Goal: Check status: Check status

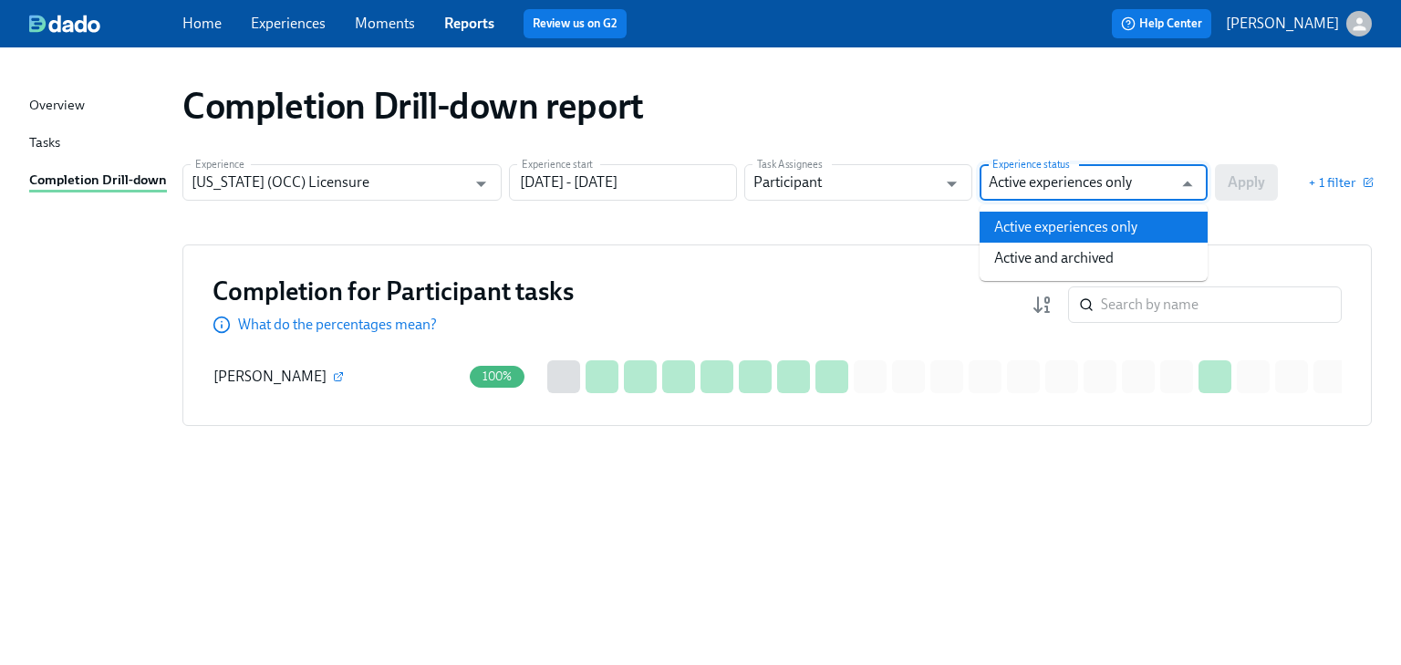
click at [1101, 177] on input "Active experiences only" at bounding box center [1080, 182] width 183 height 36
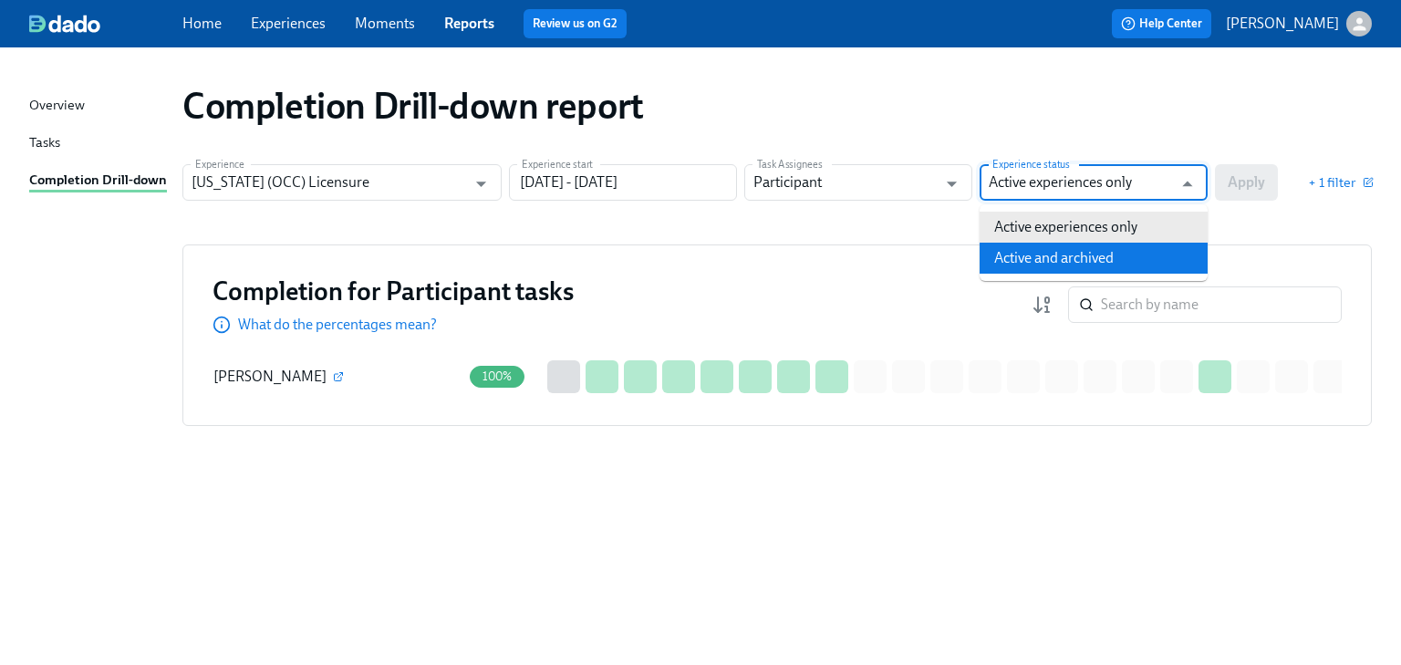
click at [1130, 263] on li "Active and archived" at bounding box center [1094, 258] width 228 height 31
type input "Active and archived"
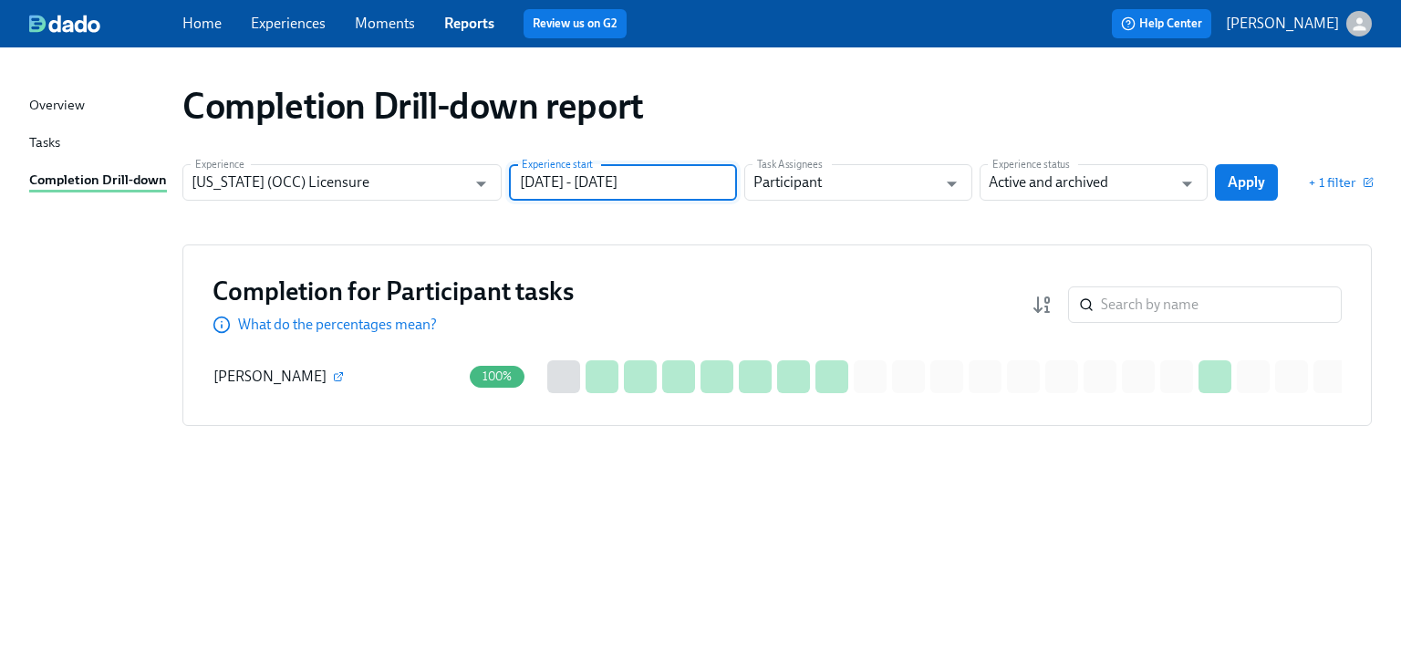
click at [708, 190] on input "[DATE] - [DATE]" at bounding box center [623, 182] width 228 height 36
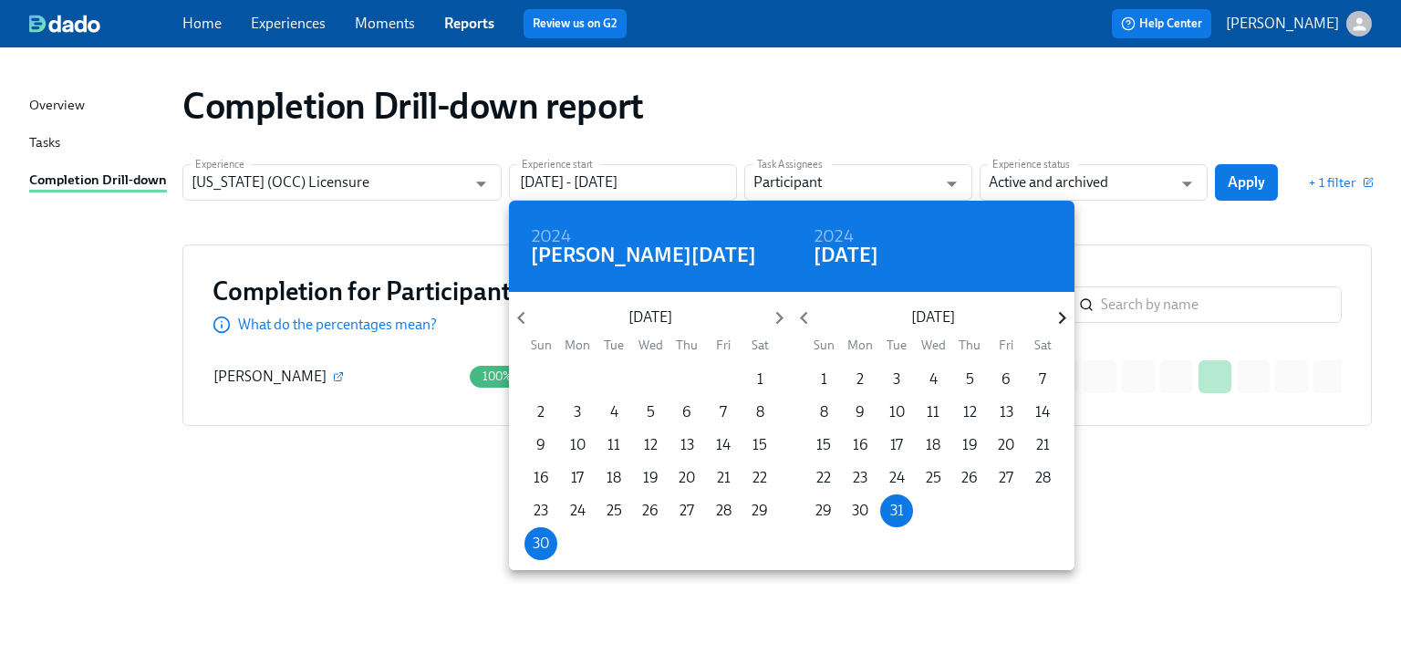
click at [1062, 314] on icon "button" at bounding box center [1061, 318] width 7 height 13
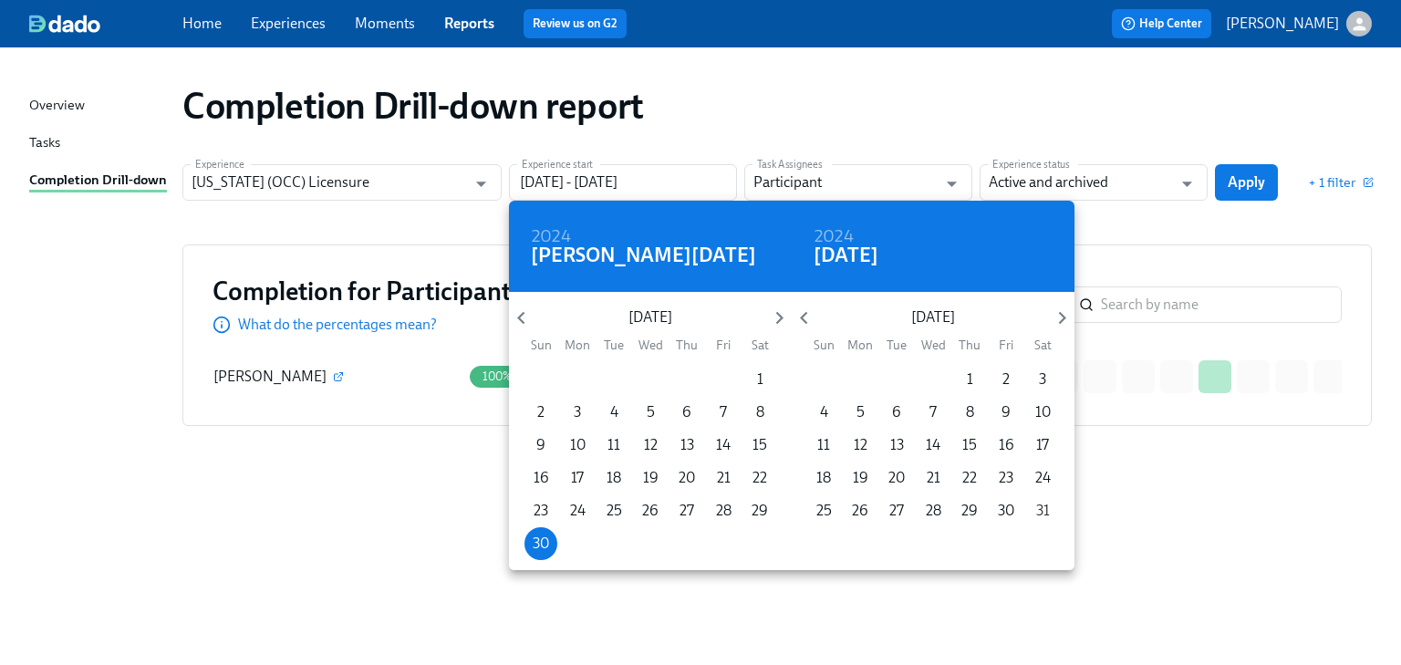
click at [1038, 505] on p "31" at bounding box center [1043, 511] width 14 height 20
type input "06/30/2024 - 05/31/2025"
click at [1172, 259] on div at bounding box center [700, 332] width 1401 height 665
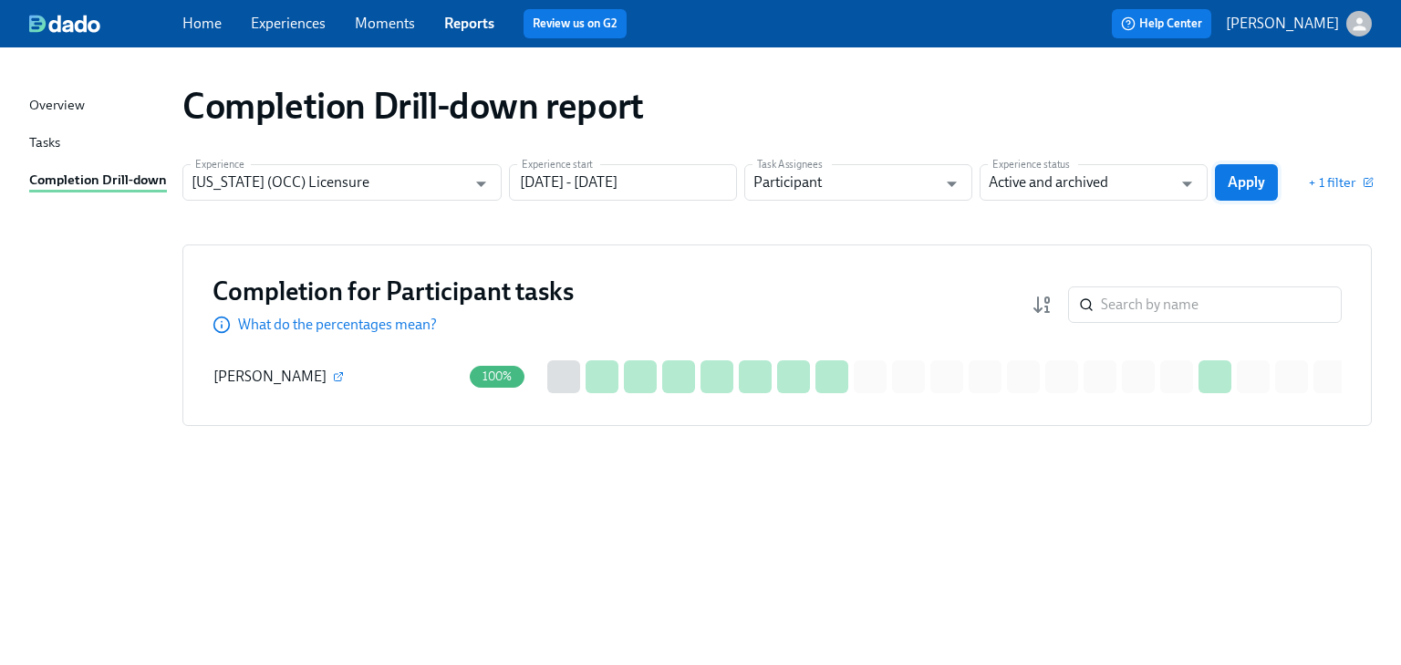
click at [1244, 182] on span "Apply" at bounding box center [1246, 182] width 37 height 18
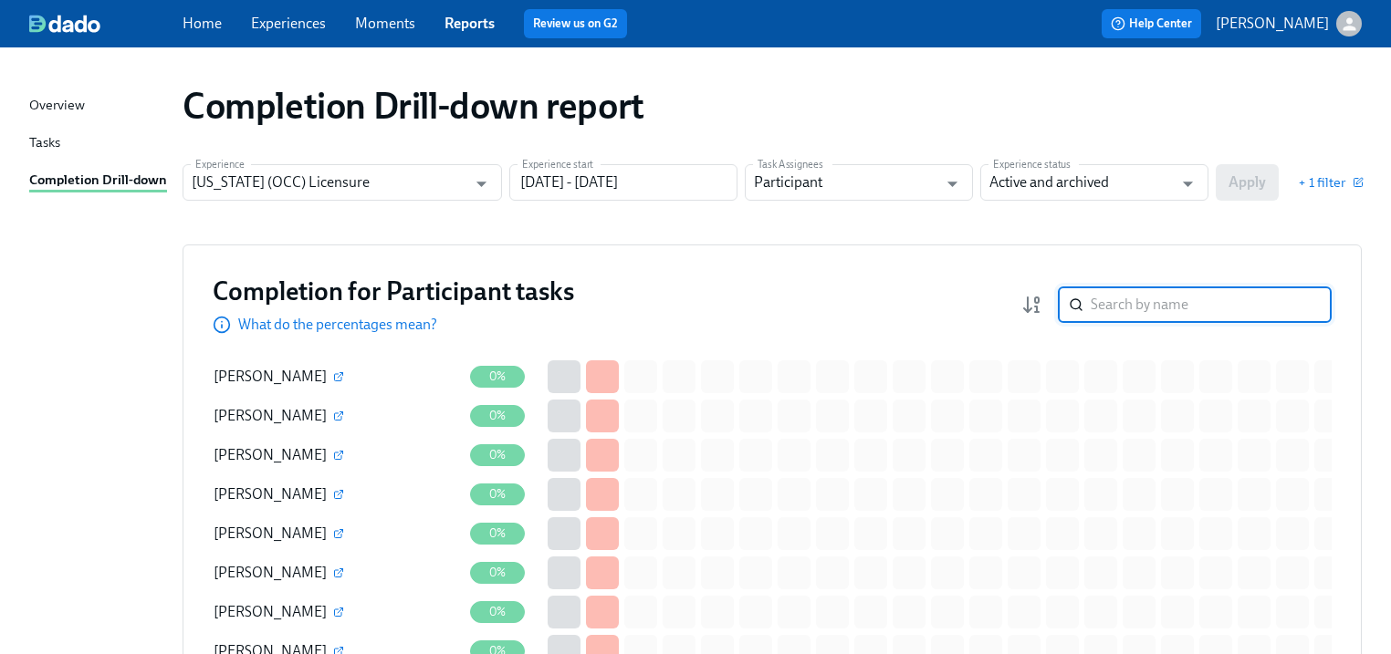
click at [1117, 309] on input "search" at bounding box center [1210, 304] width 241 height 36
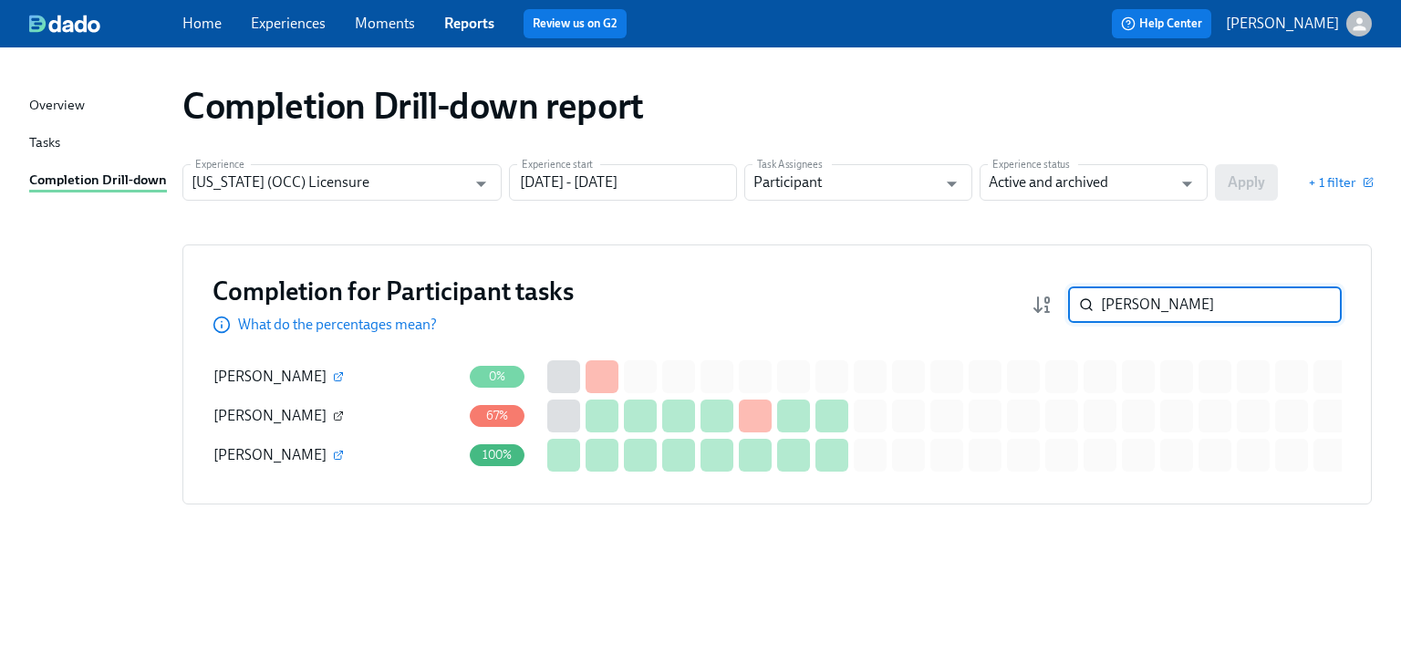
type input "[PERSON_NAME]"
click at [333, 418] on icon "button" at bounding box center [338, 416] width 11 height 11
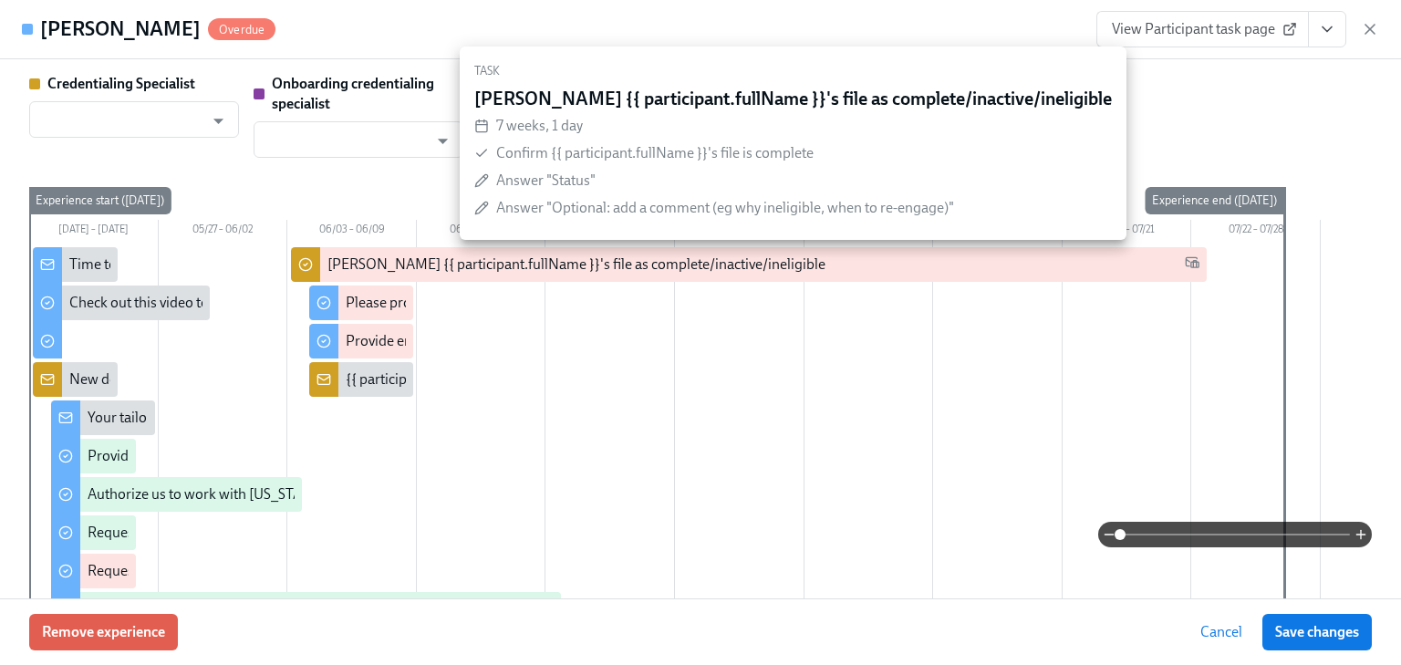
type input "[PERSON_NAME]"
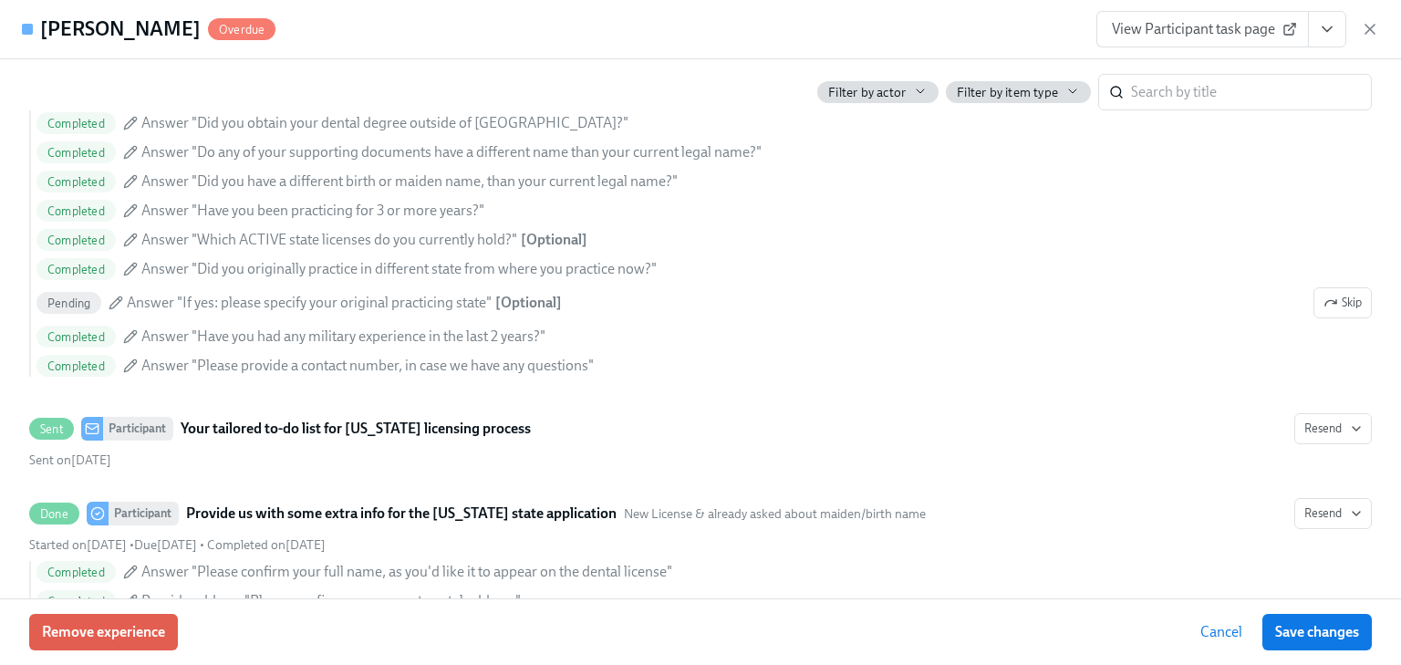
scroll to position [1099, 0]
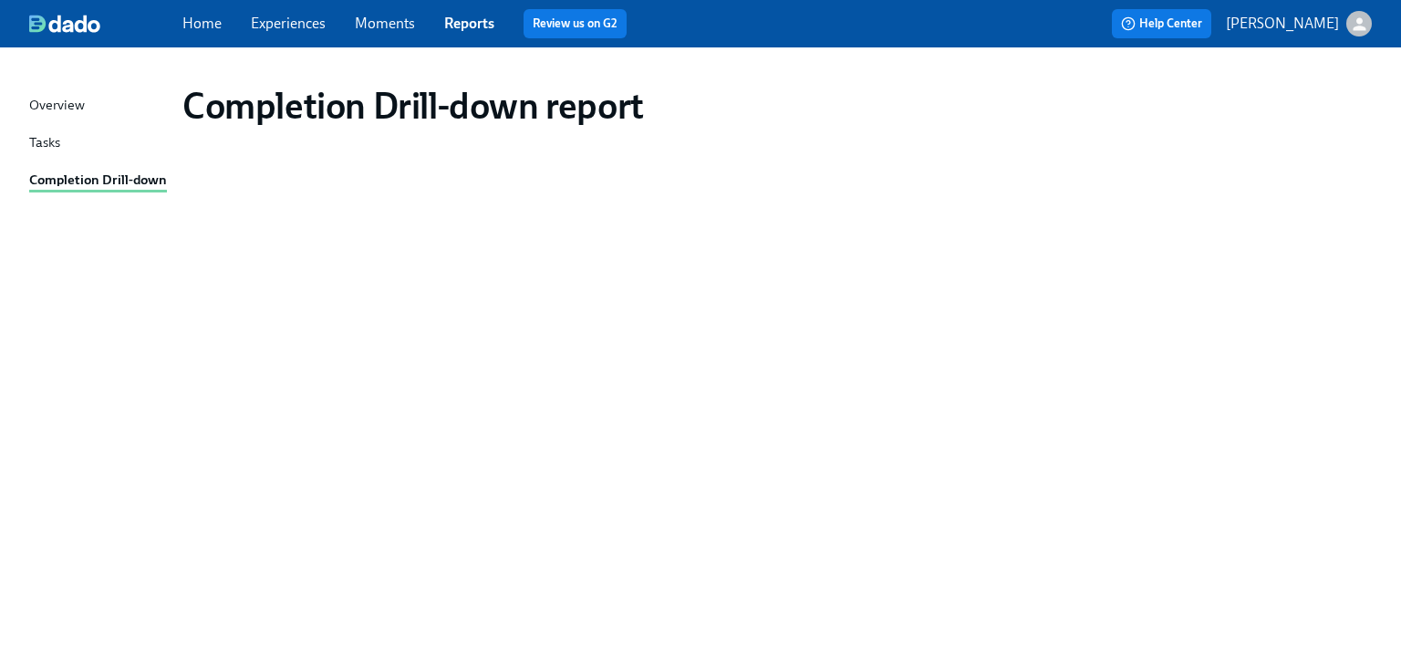
click at [234, 216] on div "Completion Drill-down report" at bounding box center [700, 345] width 1343 height 552
click at [90, 182] on div "Completion Drill-down" at bounding box center [98, 181] width 138 height 23
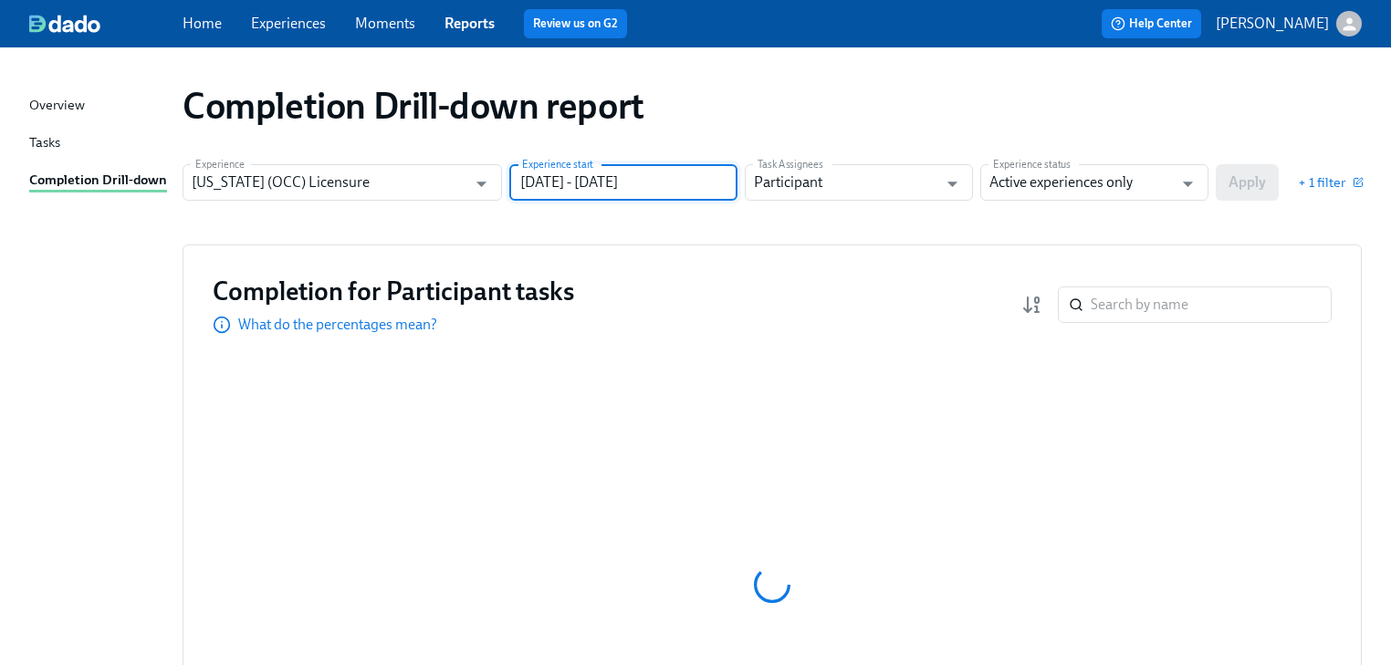
click at [676, 187] on input "[DATE] - [DATE]" at bounding box center [623, 182] width 228 height 36
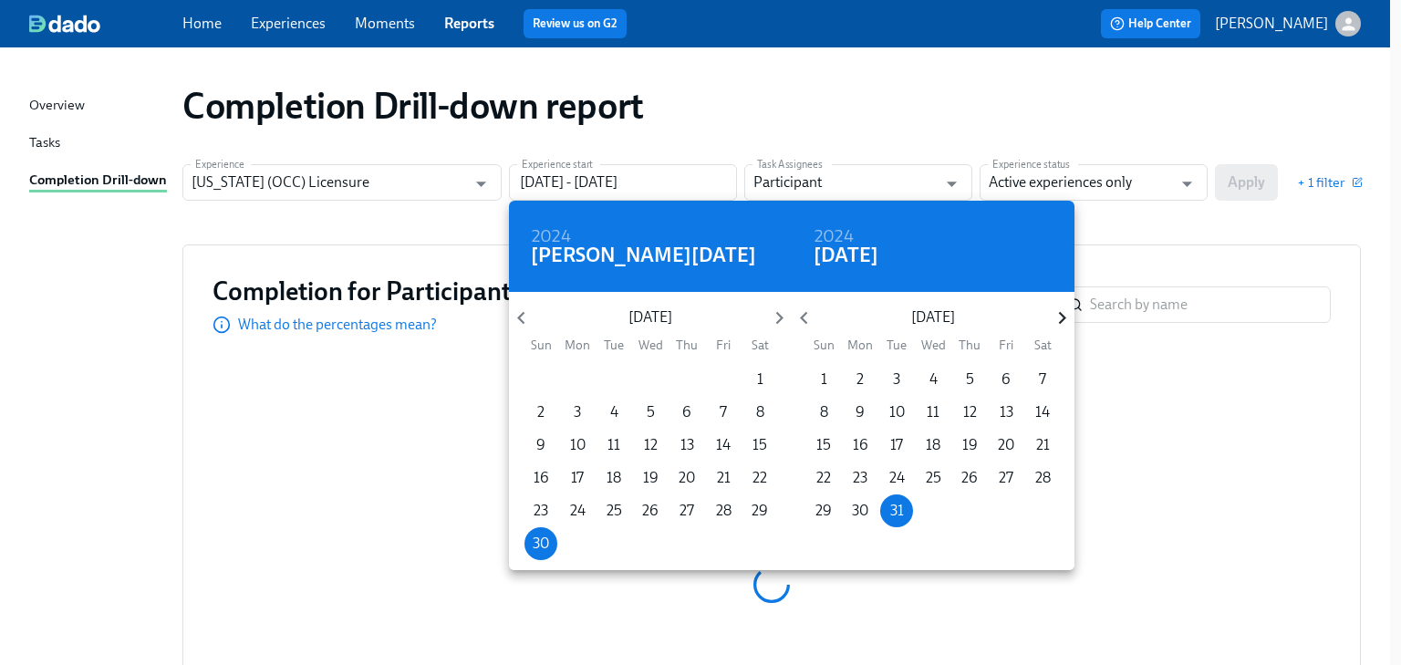
click at [1054, 320] on icon "button" at bounding box center [1062, 318] width 25 height 25
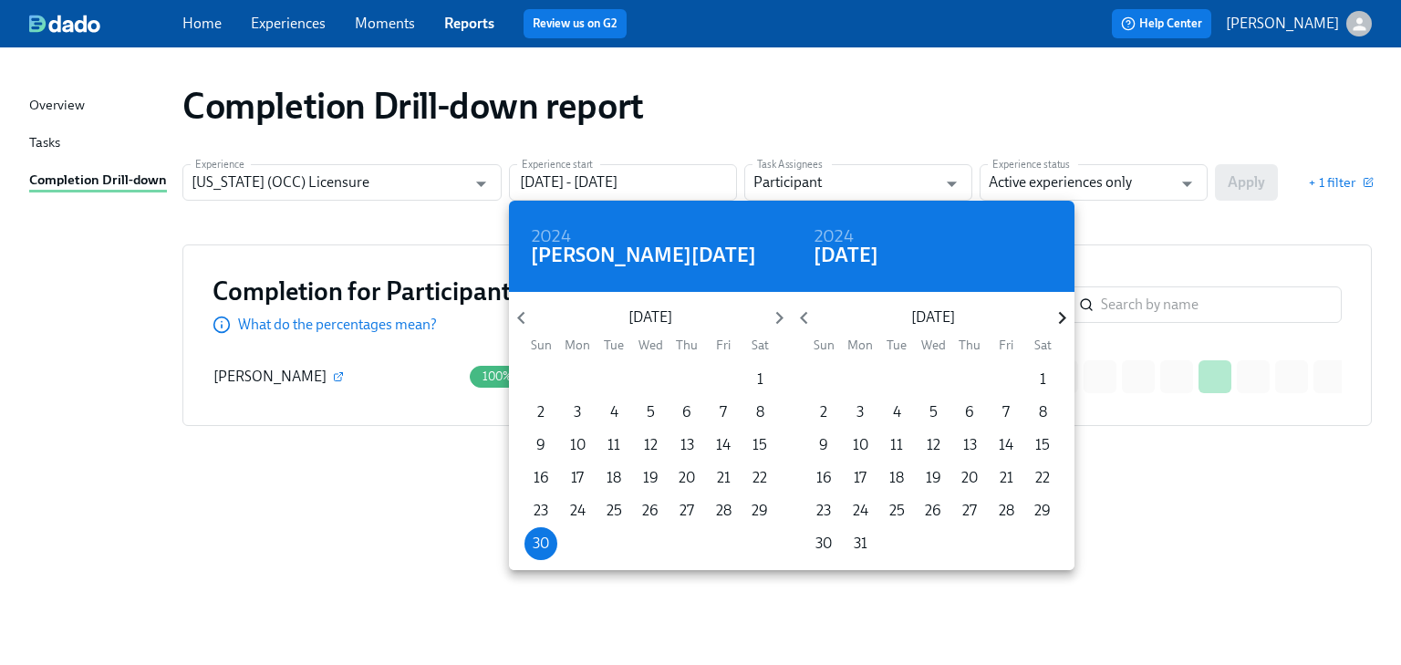
click at [1054, 320] on icon "button" at bounding box center [1062, 318] width 25 height 25
click at [1057, 318] on icon "button" at bounding box center [1062, 318] width 25 height 25
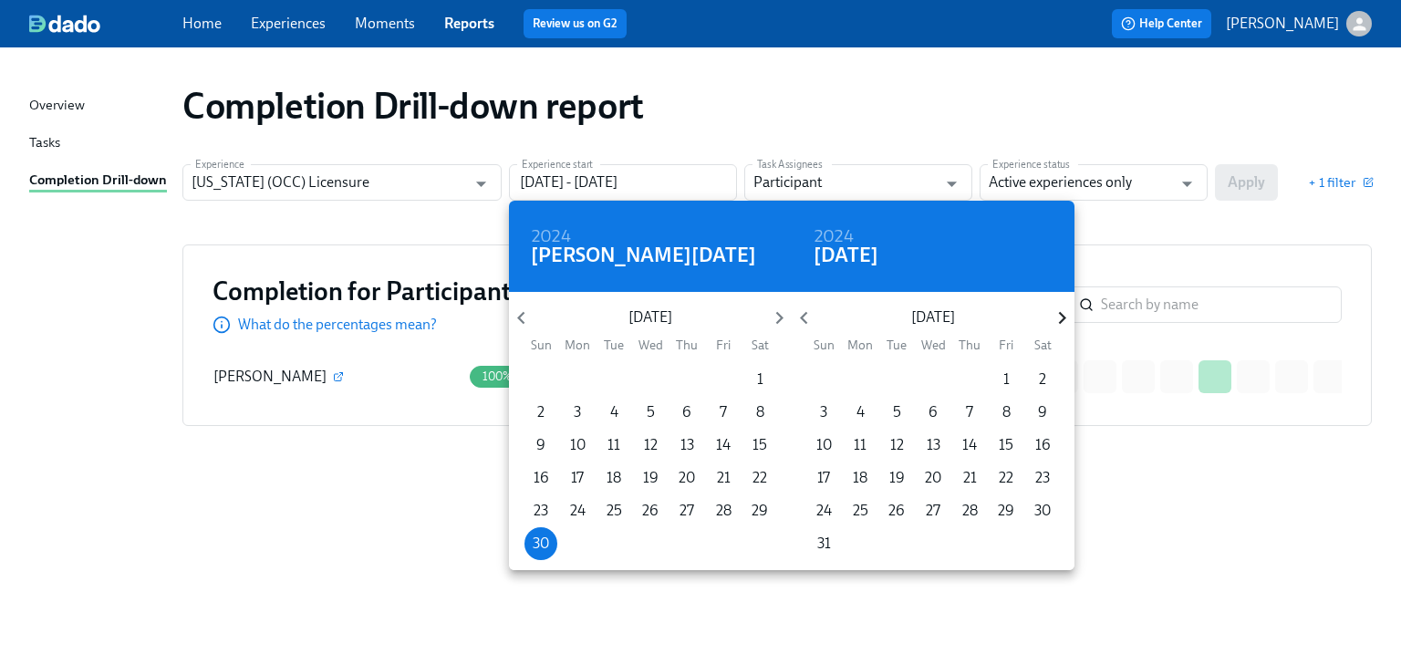
click at [1057, 318] on icon "button" at bounding box center [1062, 318] width 25 height 25
click at [1005, 381] on p "3" at bounding box center [1006, 380] width 7 height 20
type input "[DATE] - [DATE]"
click at [1188, 241] on div at bounding box center [700, 332] width 1401 height 665
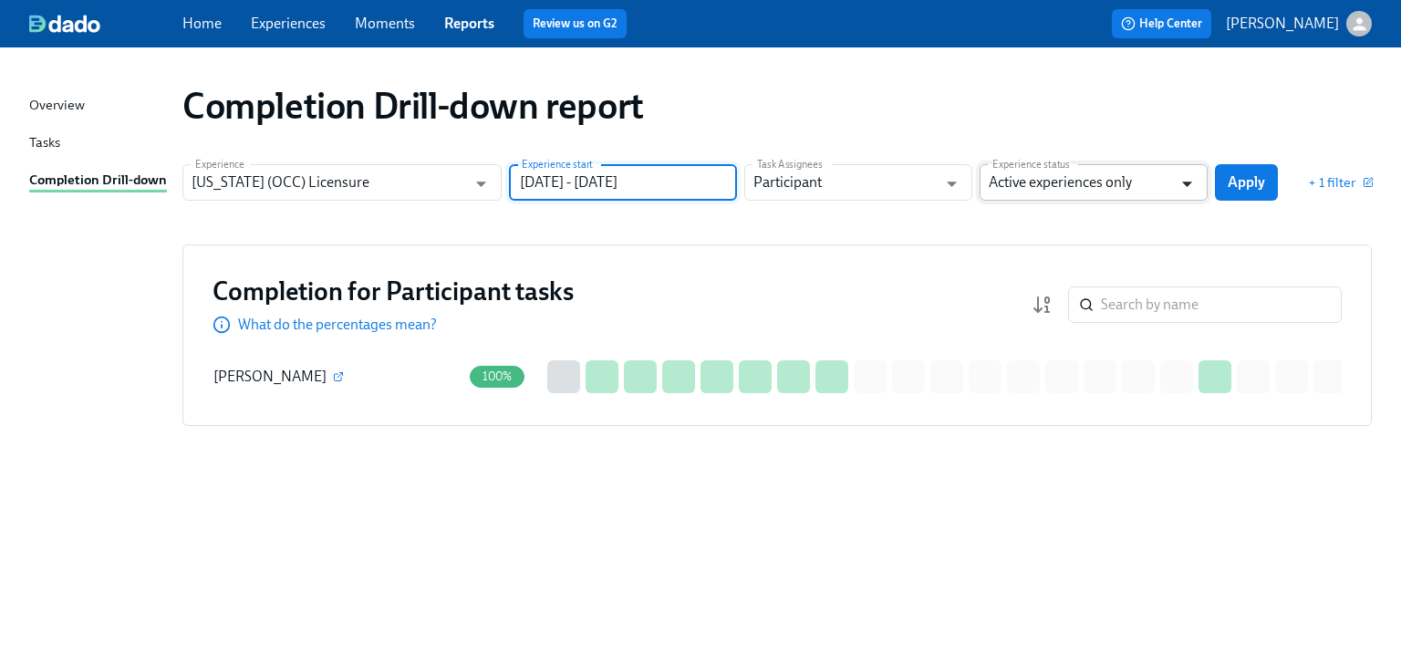
click at [1193, 181] on icon "Open" at bounding box center [1187, 184] width 25 height 25
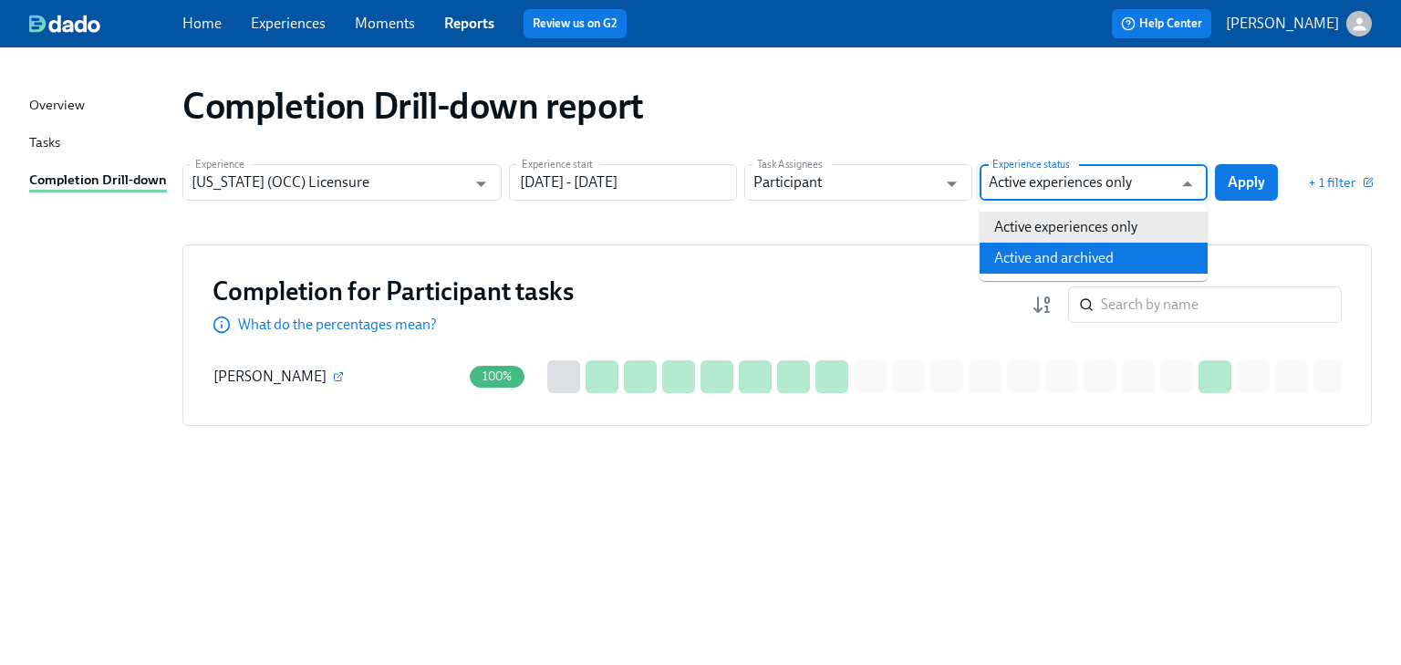
click at [1181, 247] on li "Active and archived" at bounding box center [1094, 258] width 228 height 31
type input "Active and archived"
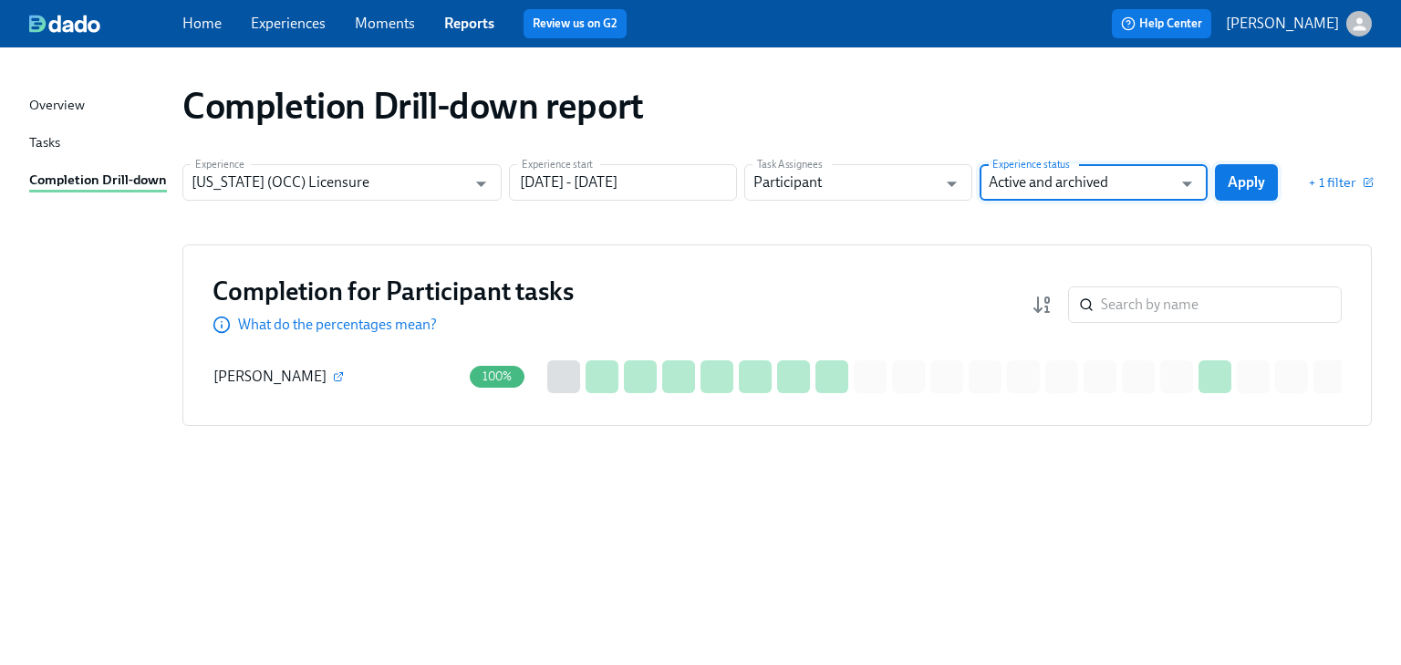
click at [1238, 181] on span "Apply" at bounding box center [1246, 182] width 37 height 18
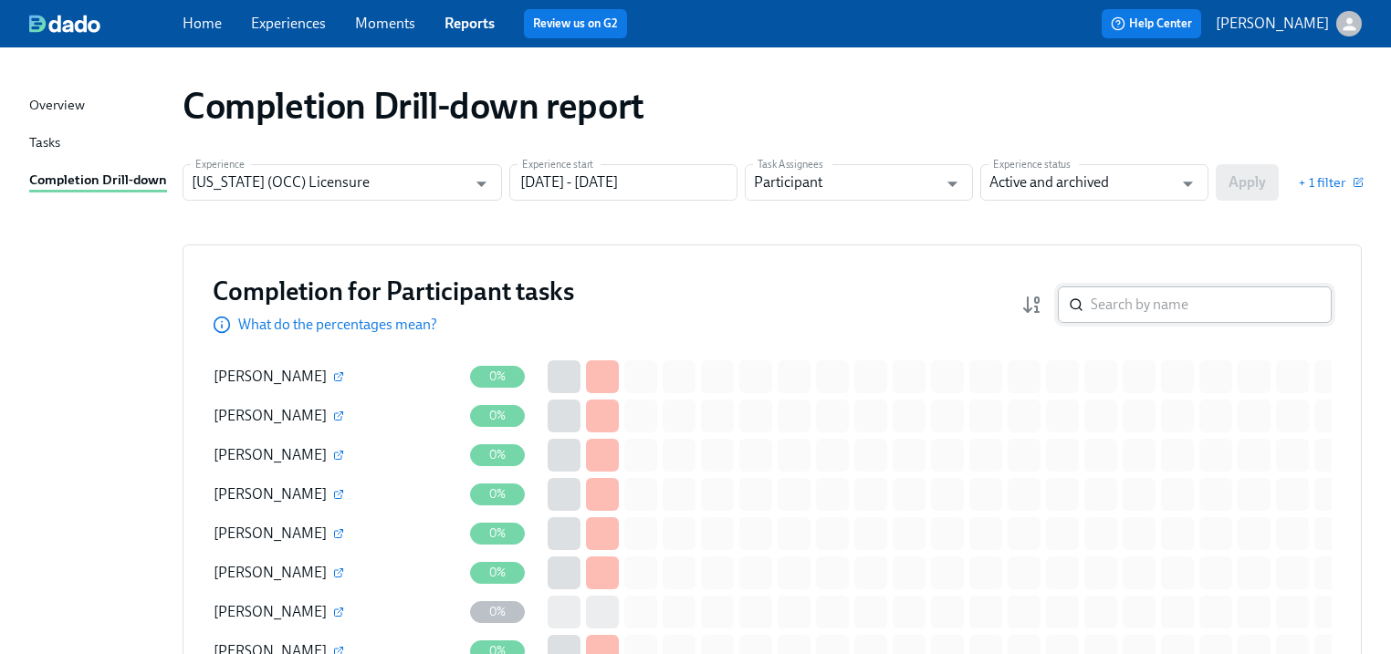
click at [1102, 303] on input "search" at bounding box center [1210, 304] width 241 height 36
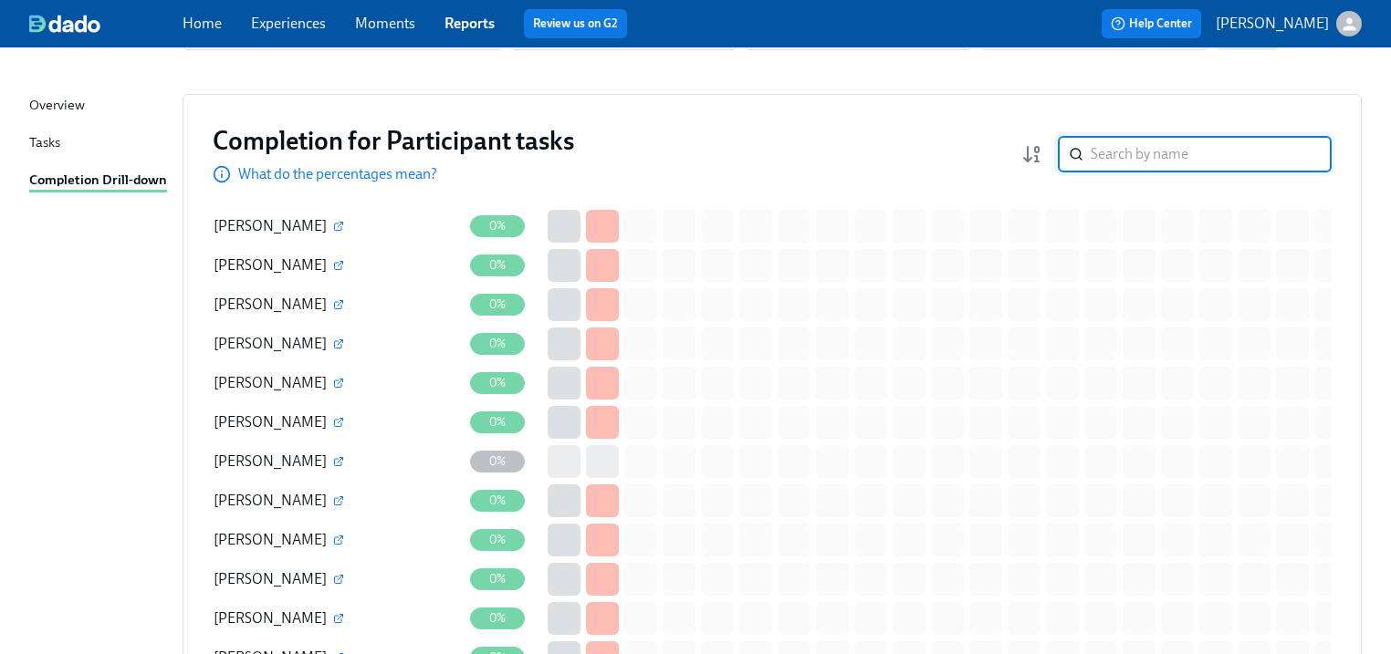
scroll to position [73, 0]
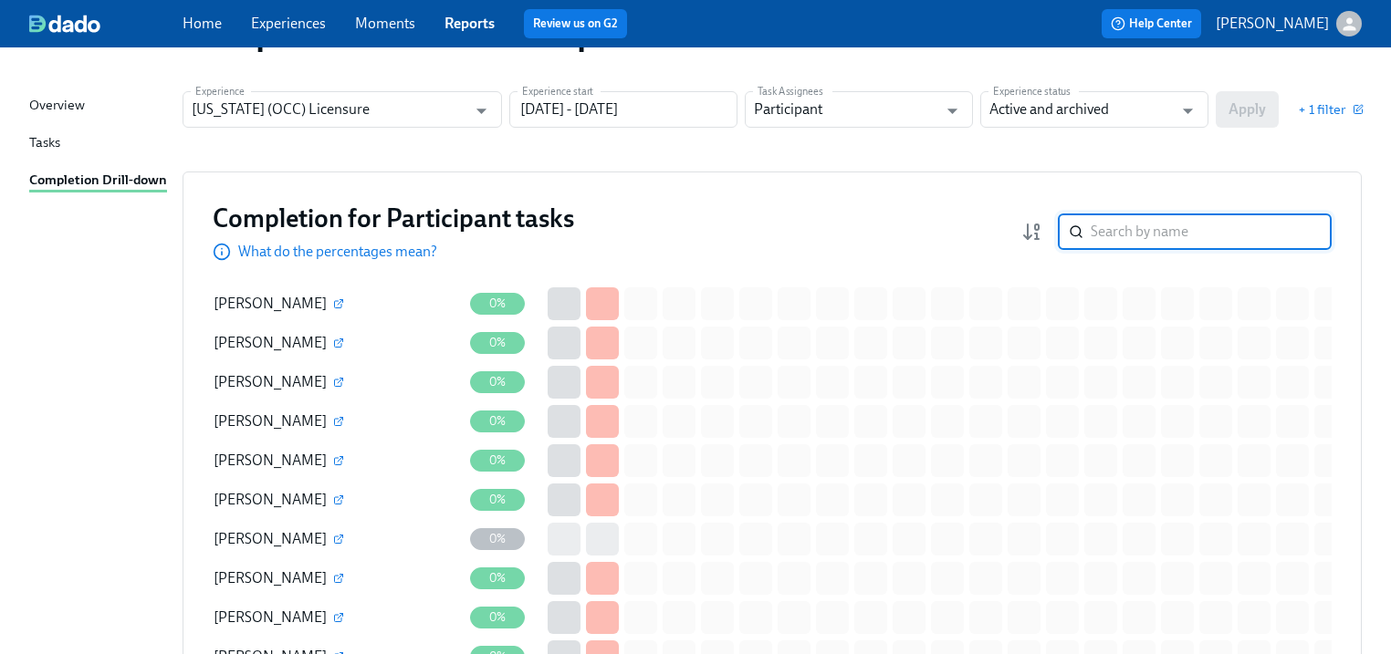
click at [1124, 227] on input "search" at bounding box center [1210, 232] width 241 height 36
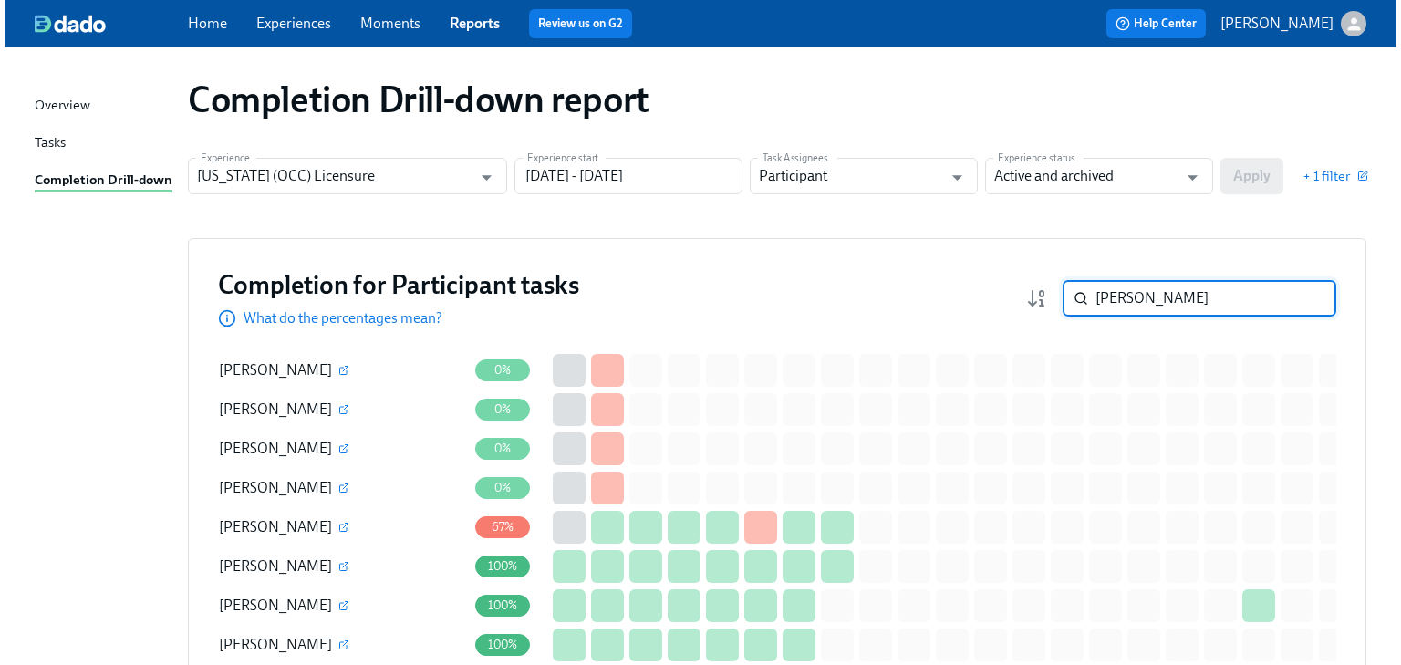
scroll to position [73, 0]
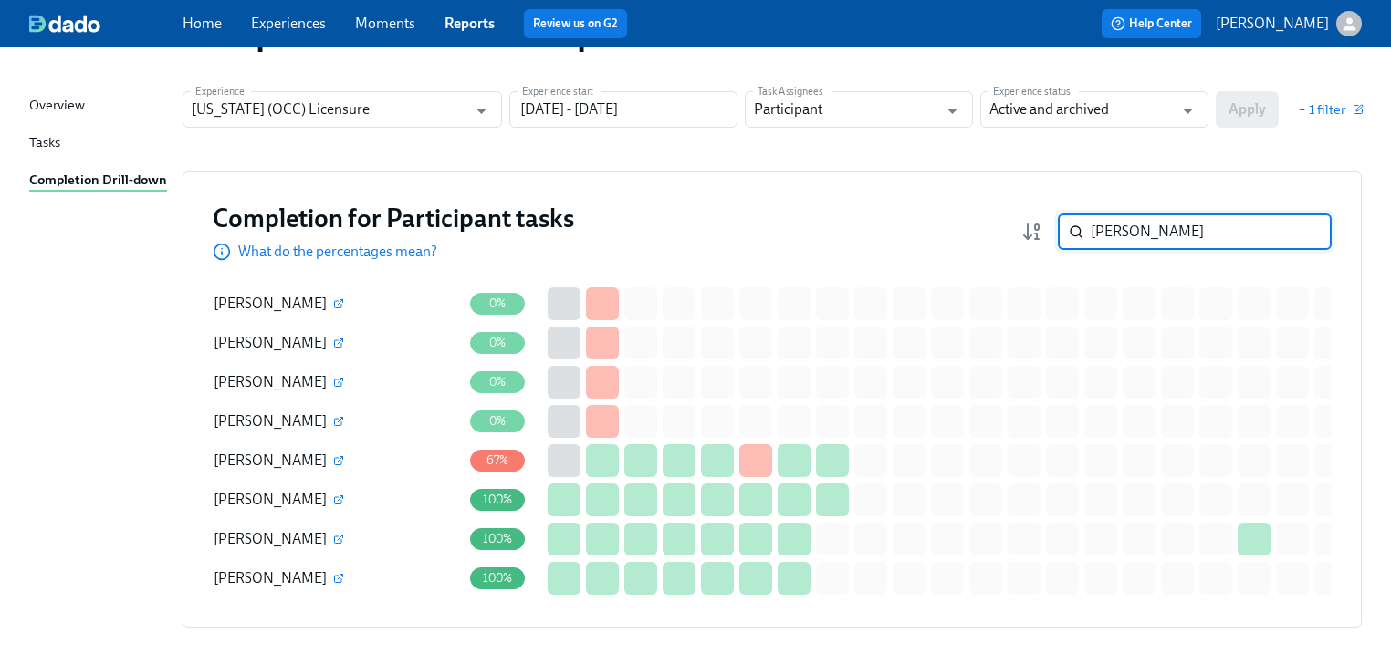
type input "[PERSON_NAME]"
click at [294, 455] on div "[PERSON_NAME]" at bounding box center [338, 461] width 248 height 36
click at [333, 460] on icon "button" at bounding box center [338, 460] width 11 height 11
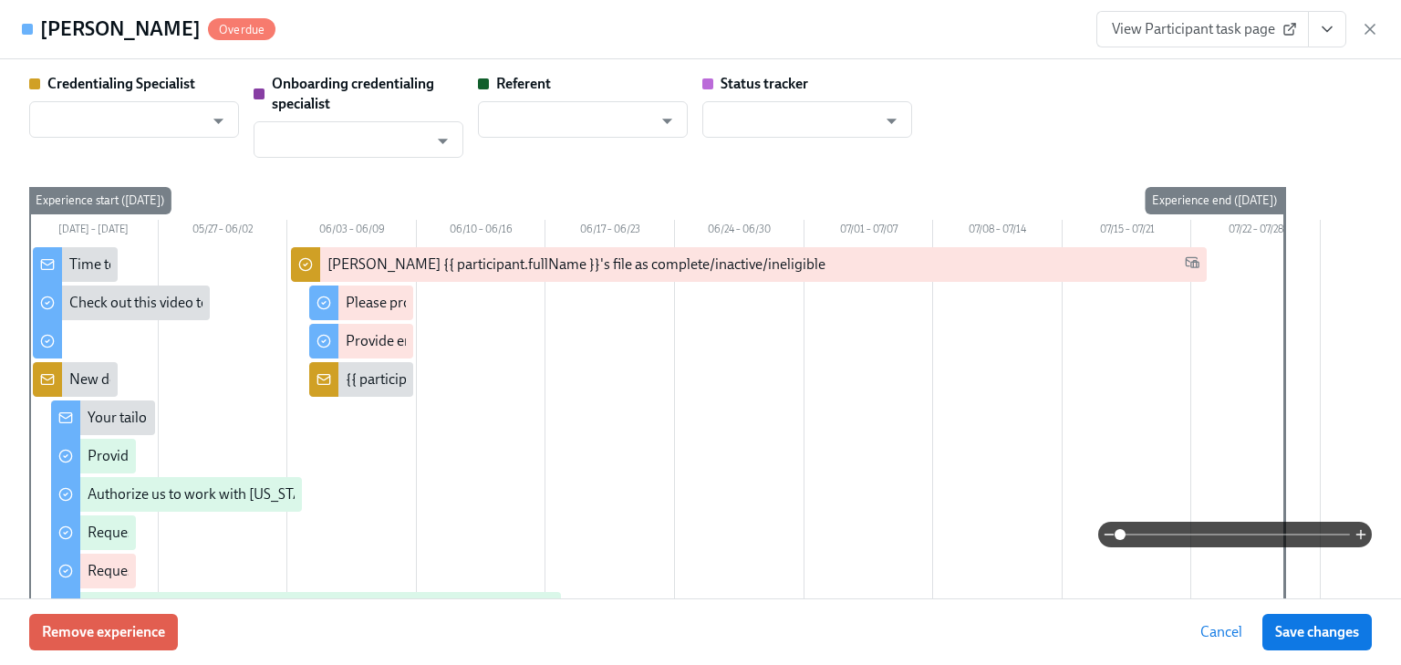
type input "[PERSON_NAME]"
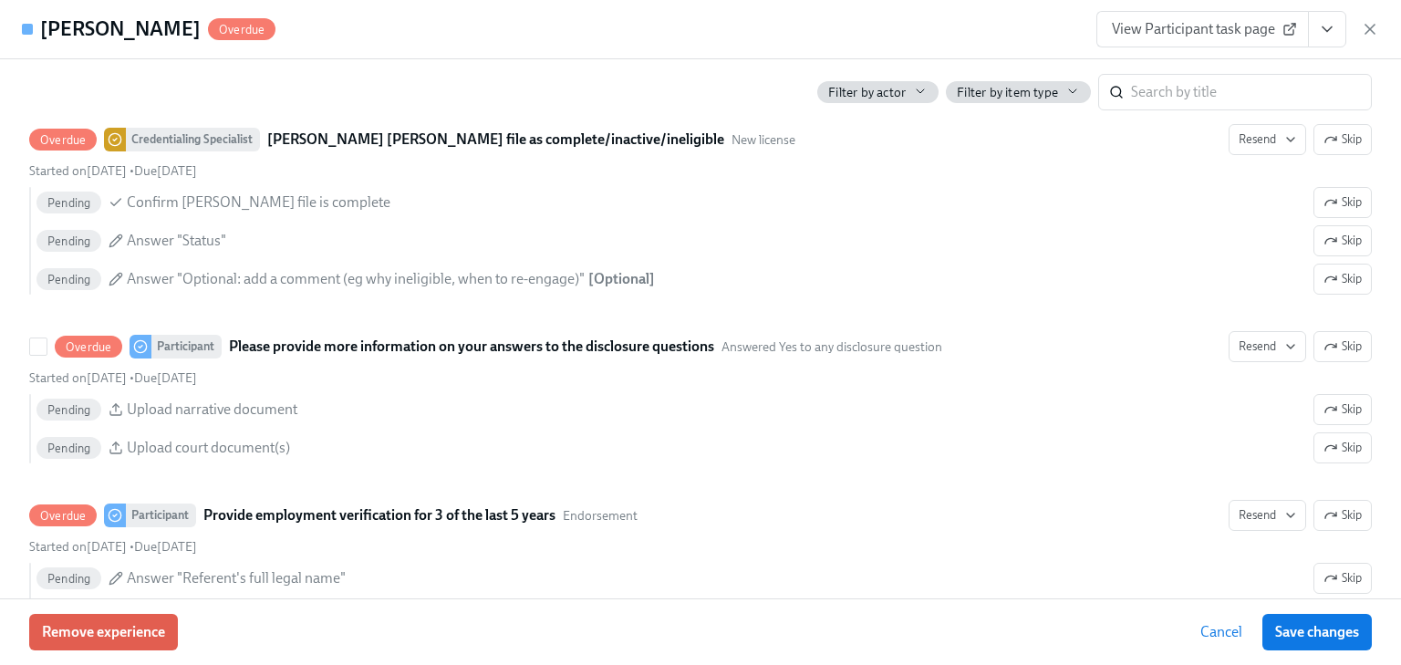
scroll to position [3942, 0]
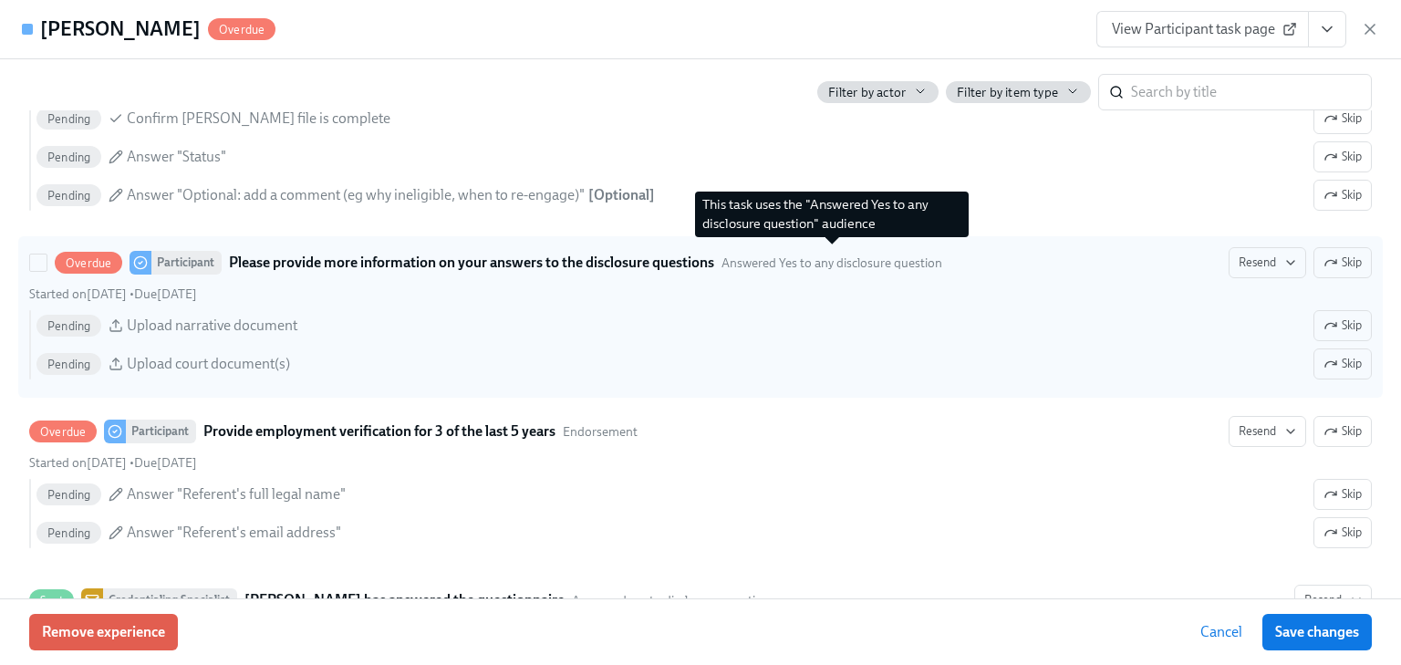
click at [735, 255] on span "Answered Yes to any disclosure question" at bounding box center [832, 263] width 221 height 17
click at [47, 255] on input "Overdue Participant Please provide more information on your answers to the disc…" at bounding box center [38, 263] width 16 height 16
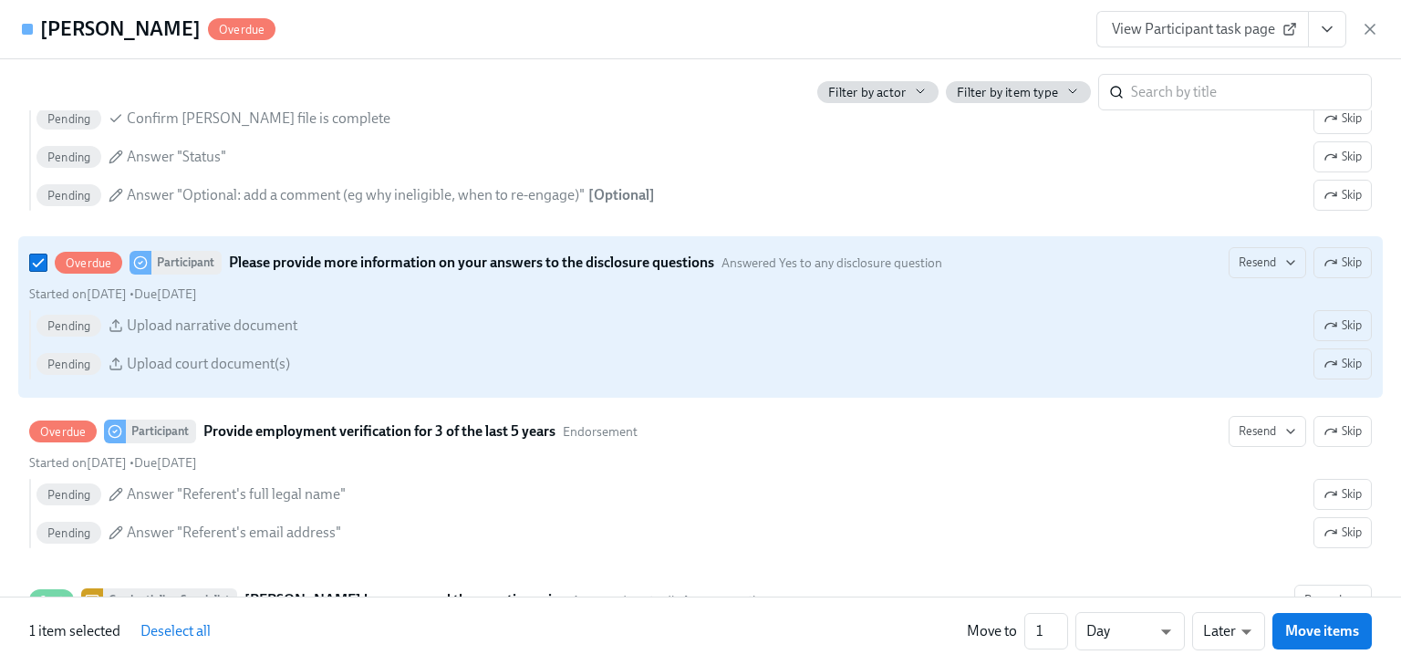
click at [589, 266] on div "Overdue Participant Please provide more information on your answers to the disc…" at bounding box center [700, 262] width 1343 height 31
click at [47, 266] on input "Overdue Participant Please provide more information on your answers to the disc…" at bounding box center [38, 263] width 16 height 16
checkbox input "false"
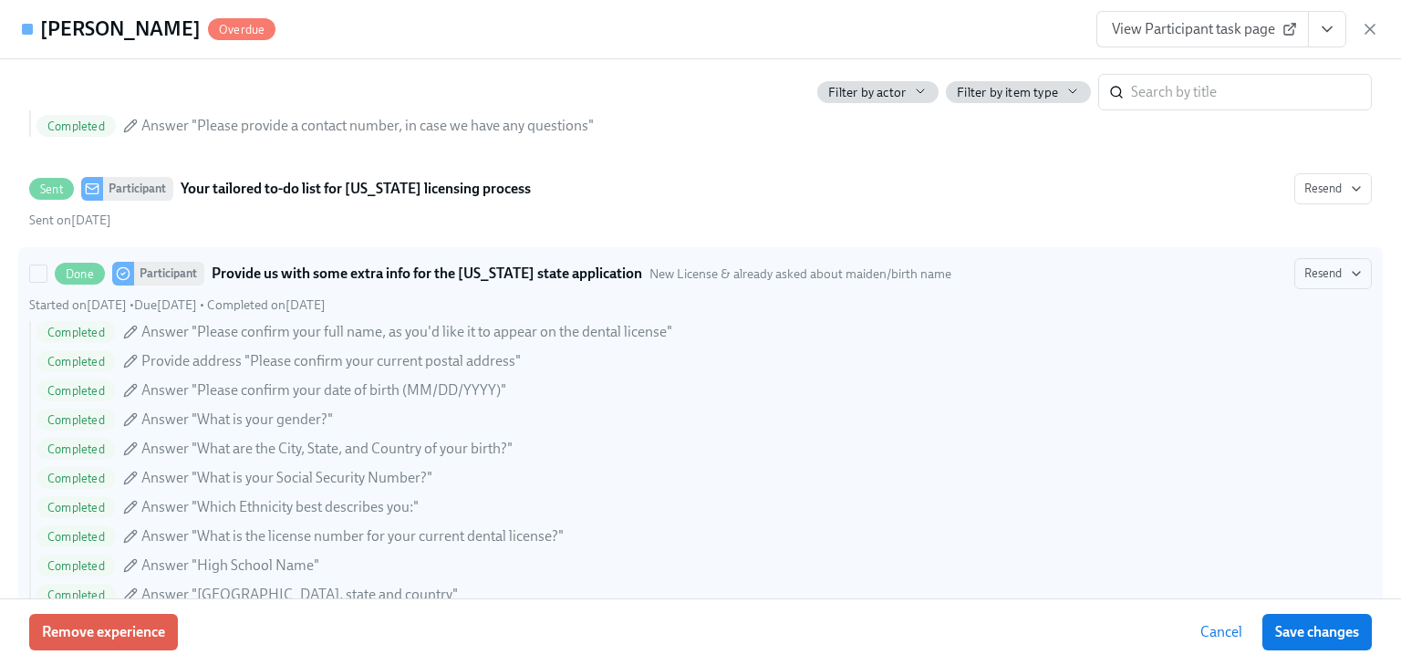
scroll to position [1460, 0]
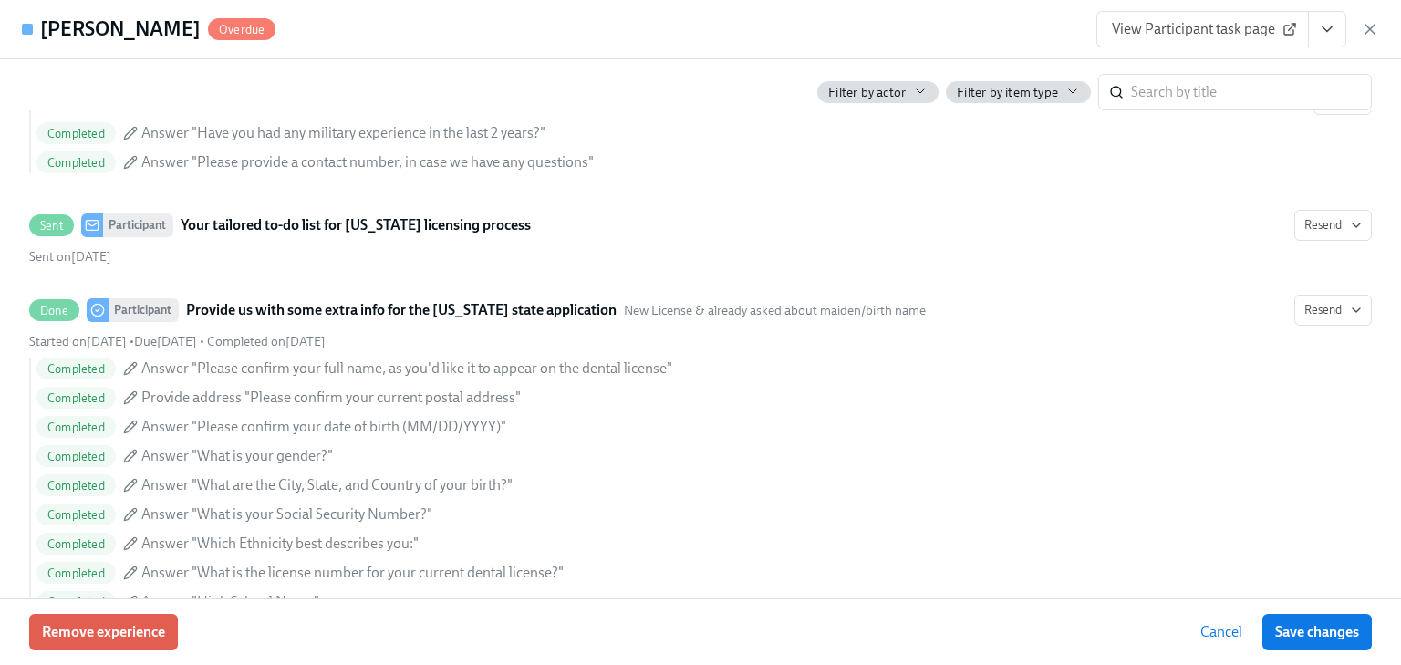
click at [1153, 33] on span "View Participant task page" at bounding box center [1203, 29] width 182 height 18
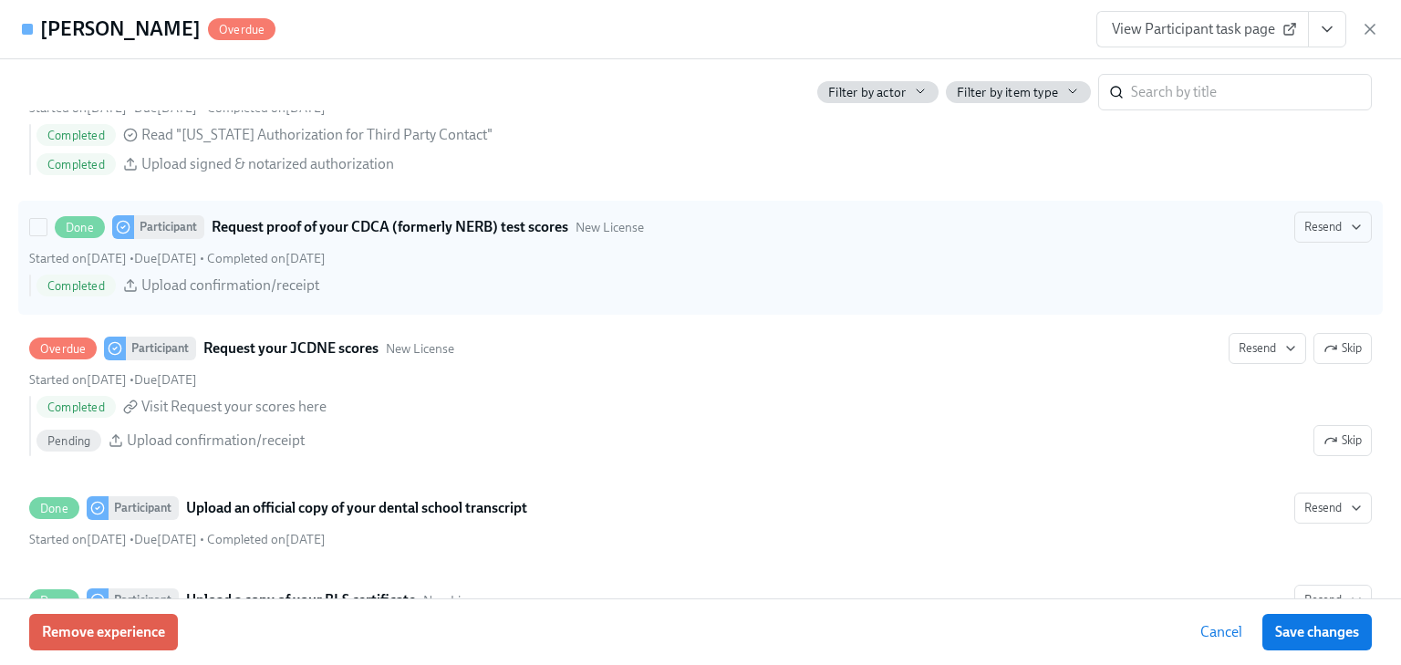
scroll to position [2993, 0]
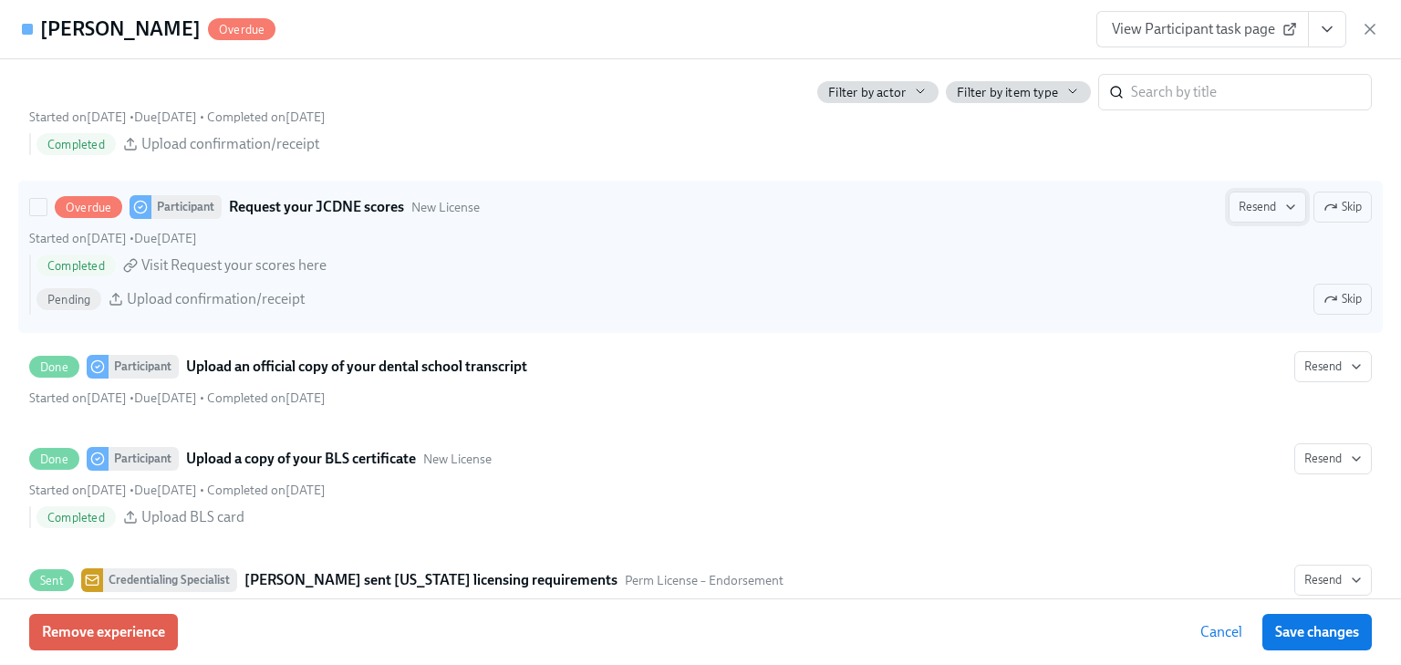
click at [1264, 207] on span "Resend" at bounding box center [1267, 207] width 57 height 18
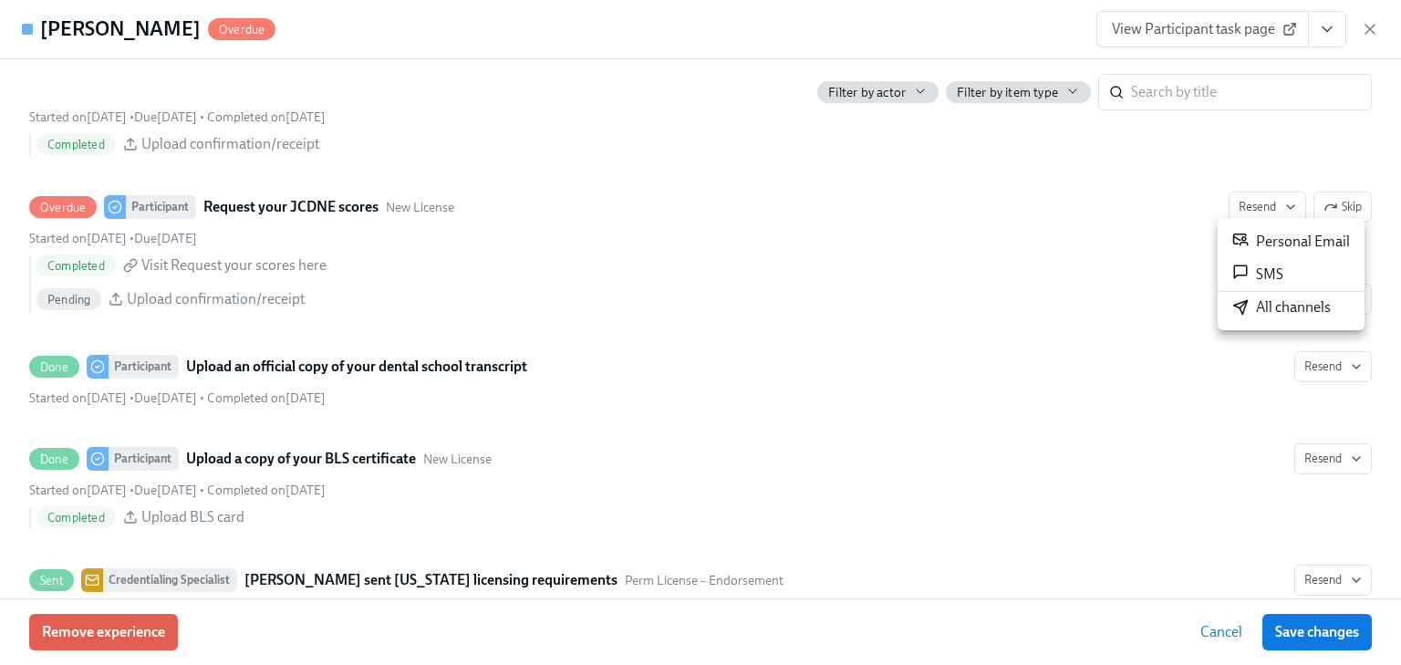
click at [1266, 245] on div "Personal Email" at bounding box center [1292, 242] width 118 height 22
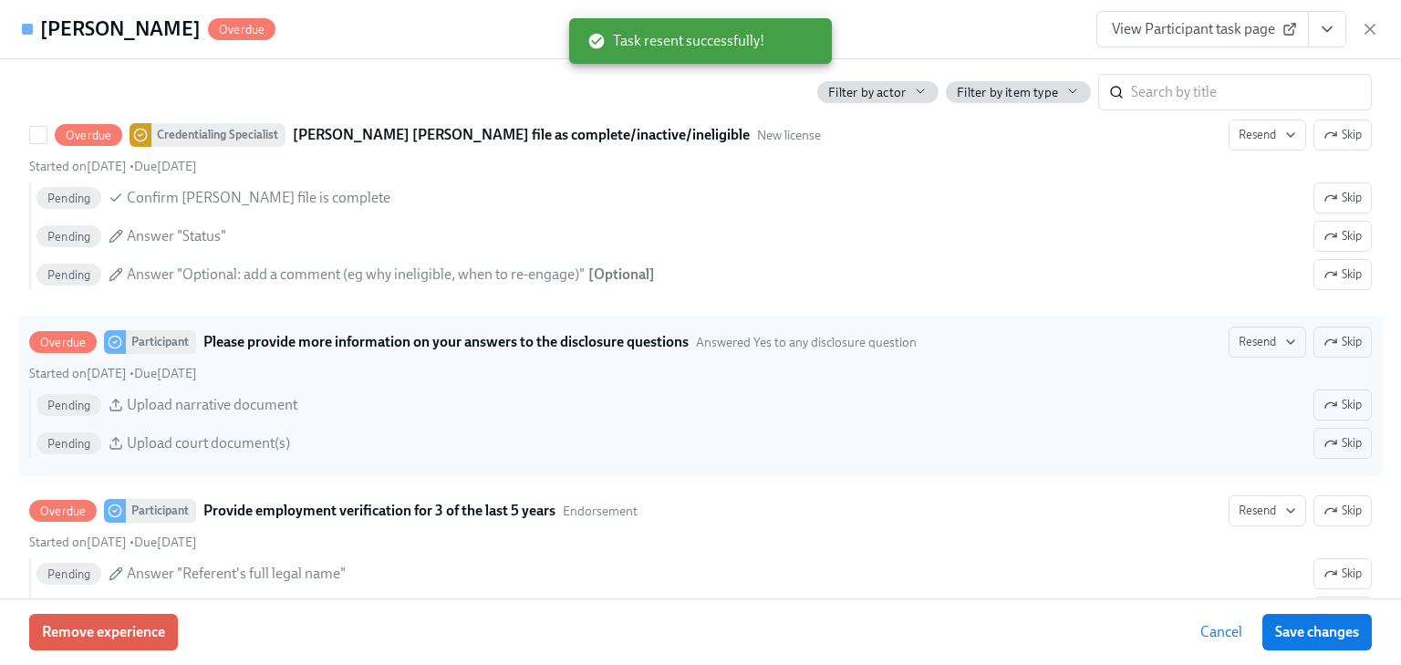
scroll to position [3869, 0]
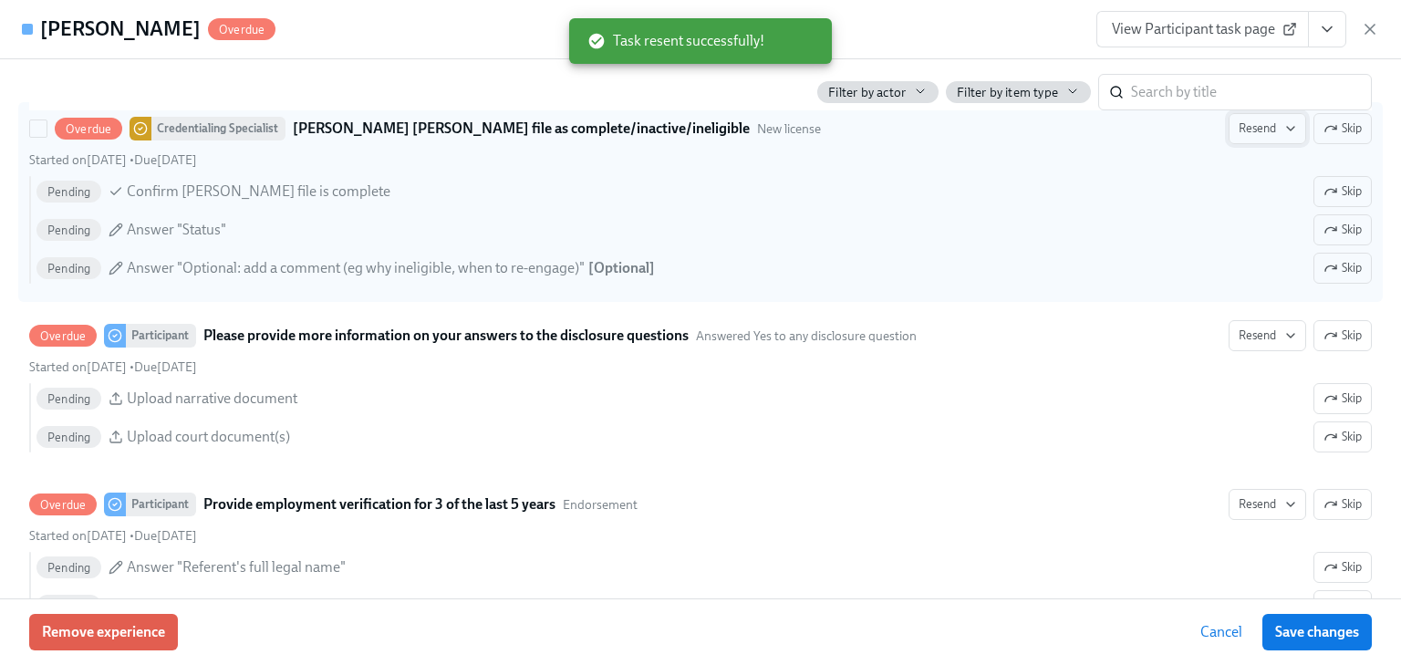
click at [1262, 120] on span "Resend" at bounding box center [1267, 129] width 57 height 18
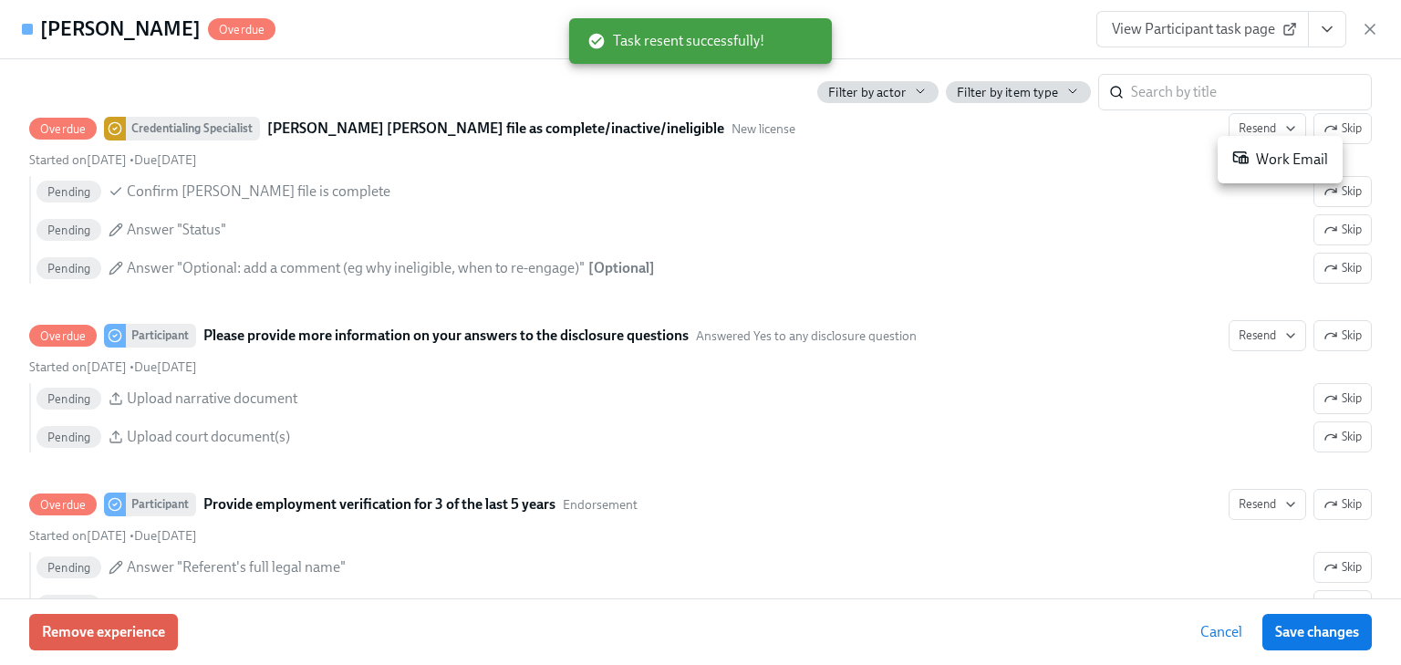
click at [1267, 156] on div "Work Email" at bounding box center [1281, 160] width 96 height 22
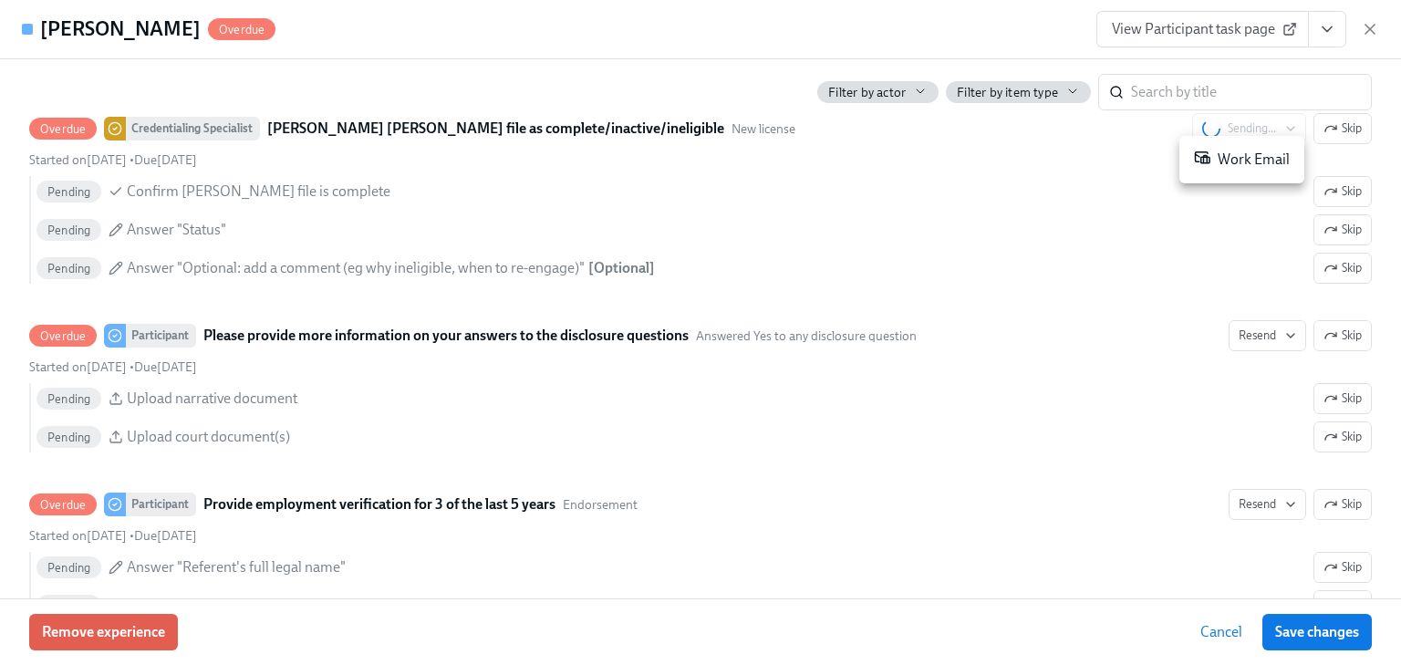
click at [1328, 117] on div at bounding box center [700, 332] width 1401 height 665
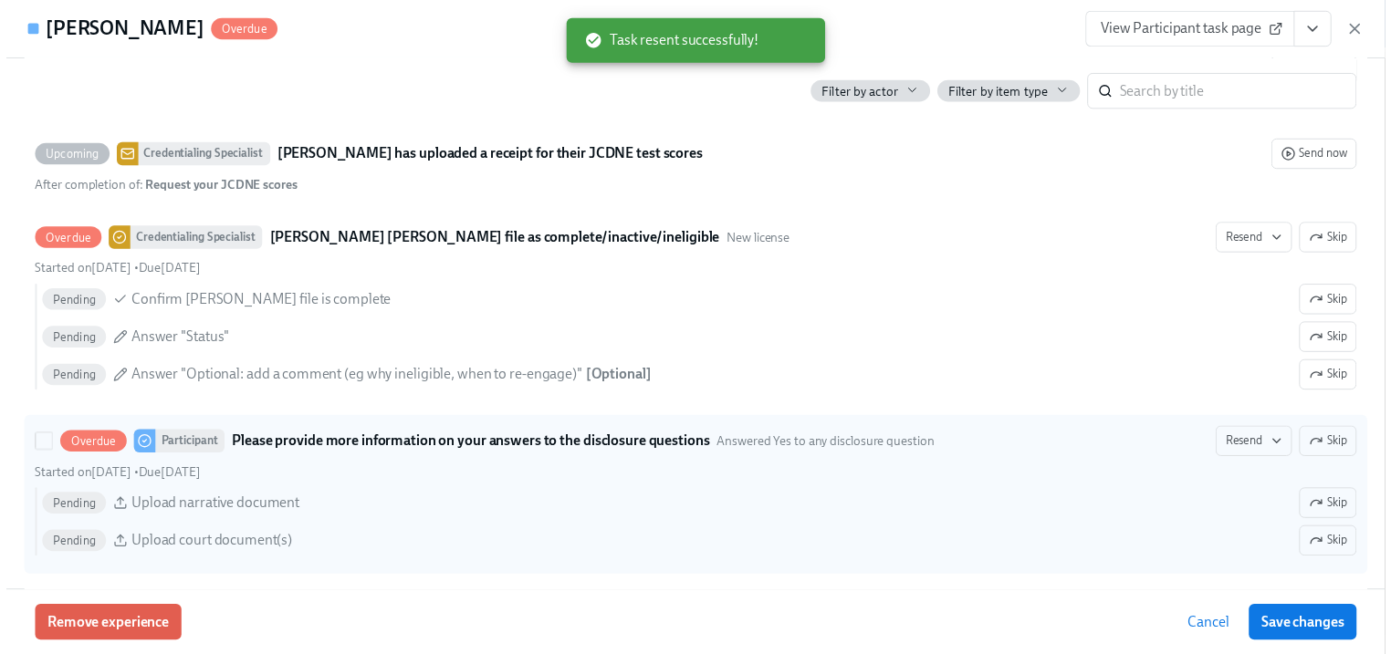
scroll to position [3942, 0]
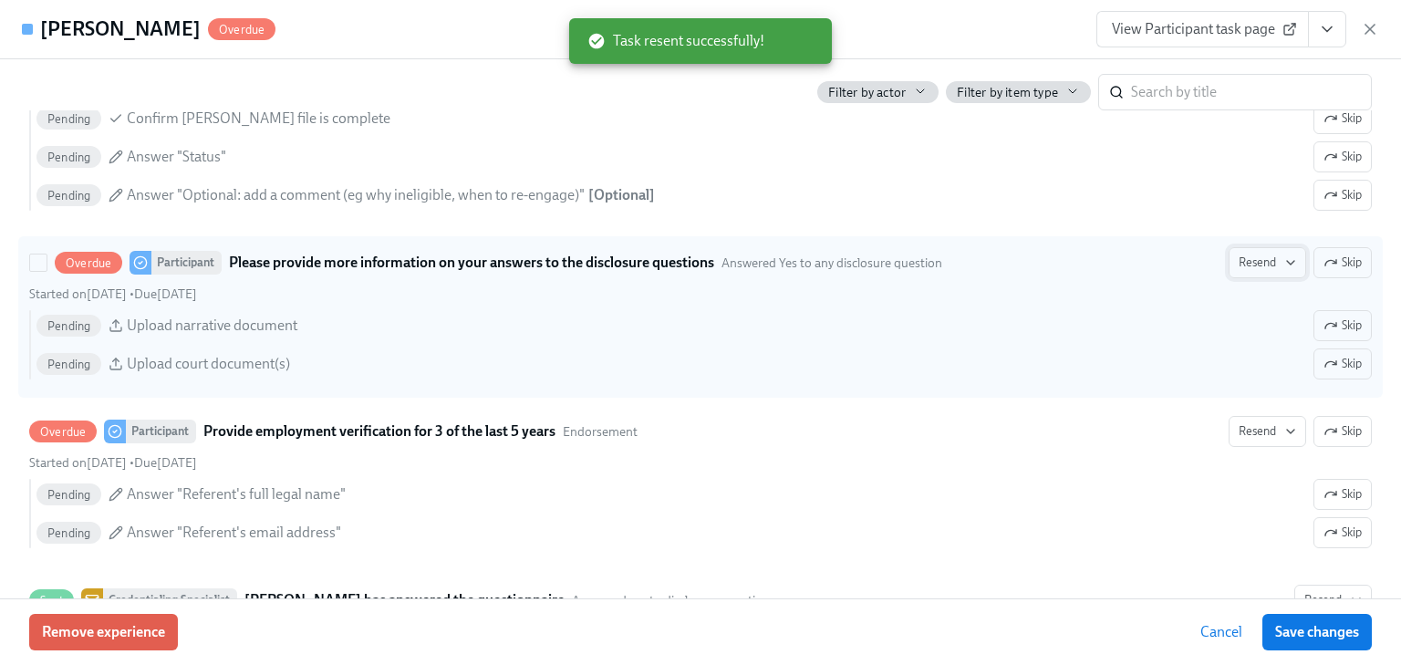
click at [1239, 255] on span "Resend" at bounding box center [1267, 263] width 57 height 18
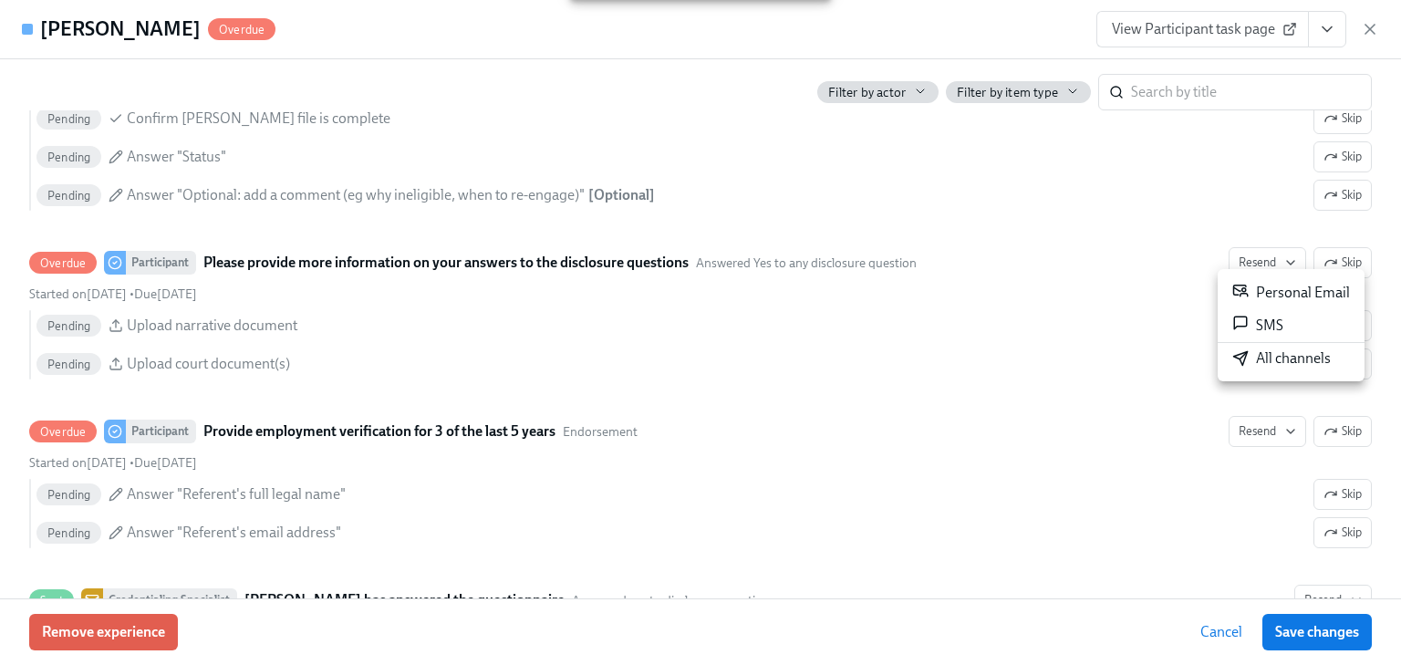
click at [1258, 288] on div "Personal Email" at bounding box center [1292, 293] width 118 height 22
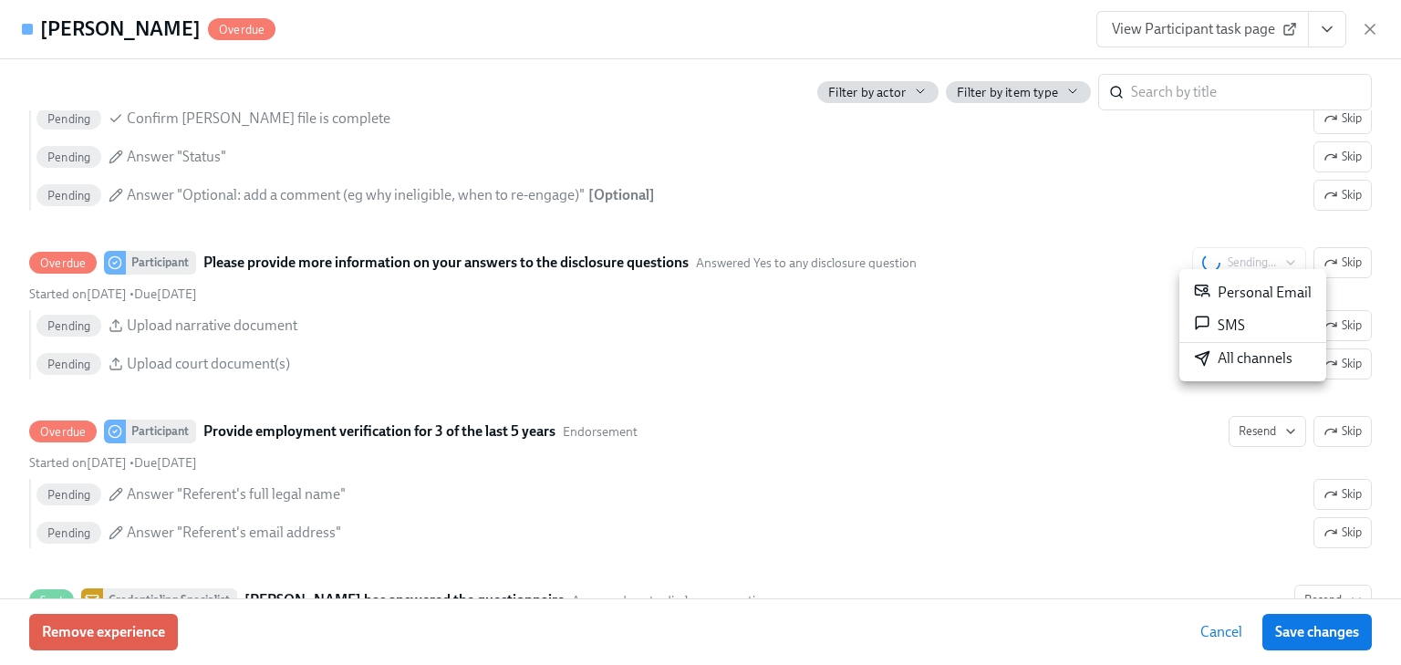
click at [1258, 419] on div at bounding box center [700, 332] width 1401 height 665
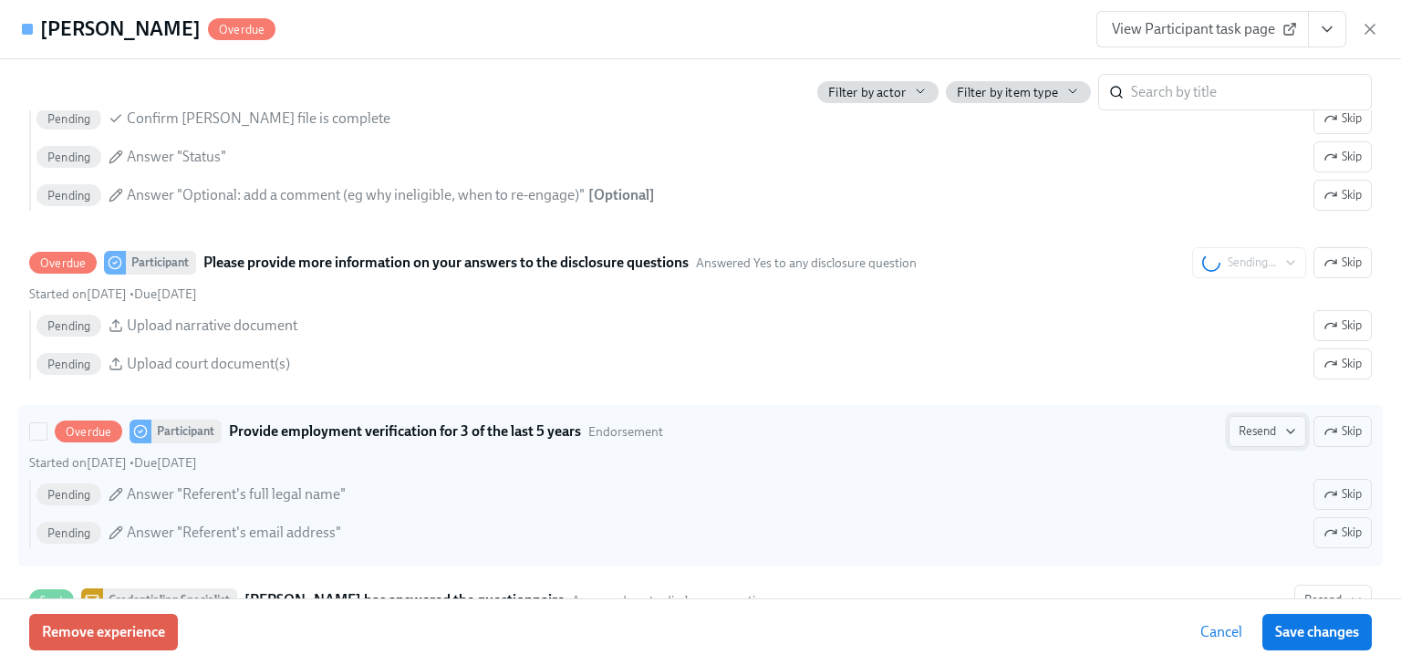
click at [1246, 422] on span "Resend" at bounding box center [1267, 431] width 57 height 18
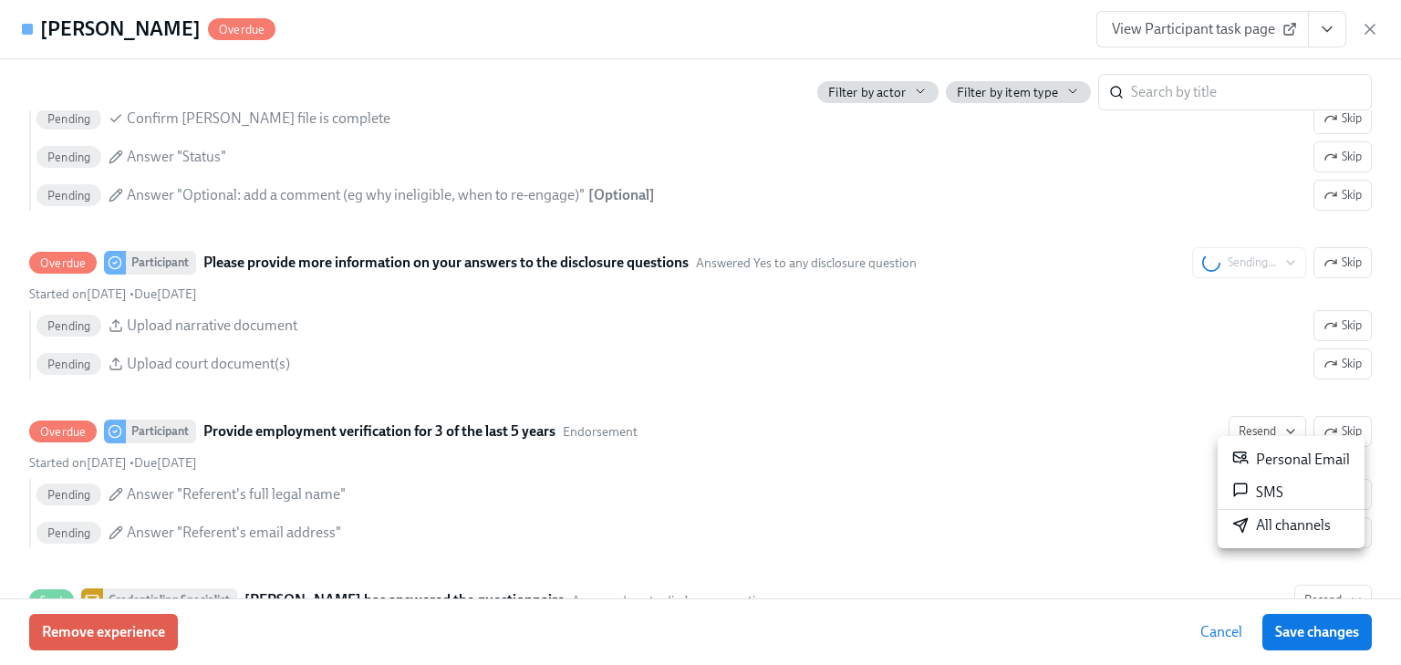
click at [1254, 457] on div "Personal Email" at bounding box center [1292, 460] width 118 height 22
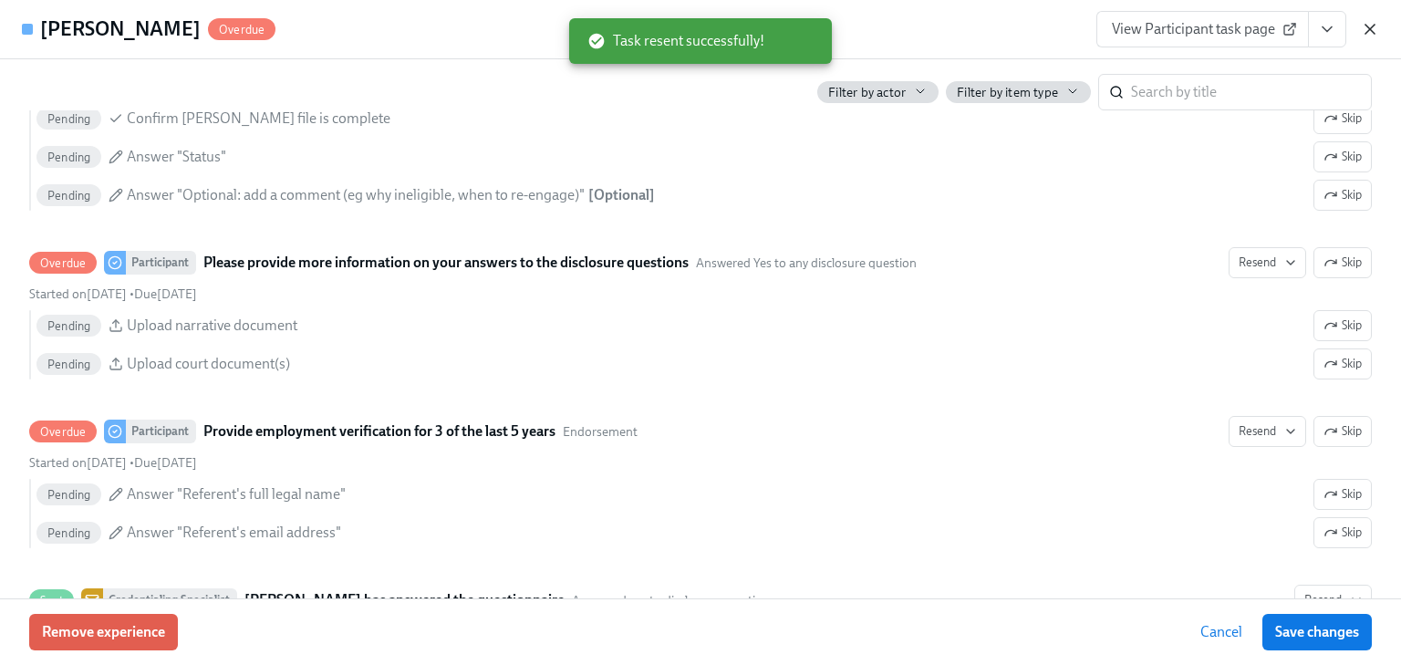
click at [1375, 25] on icon "button" at bounding box center [1370, 29] width 9 height 9
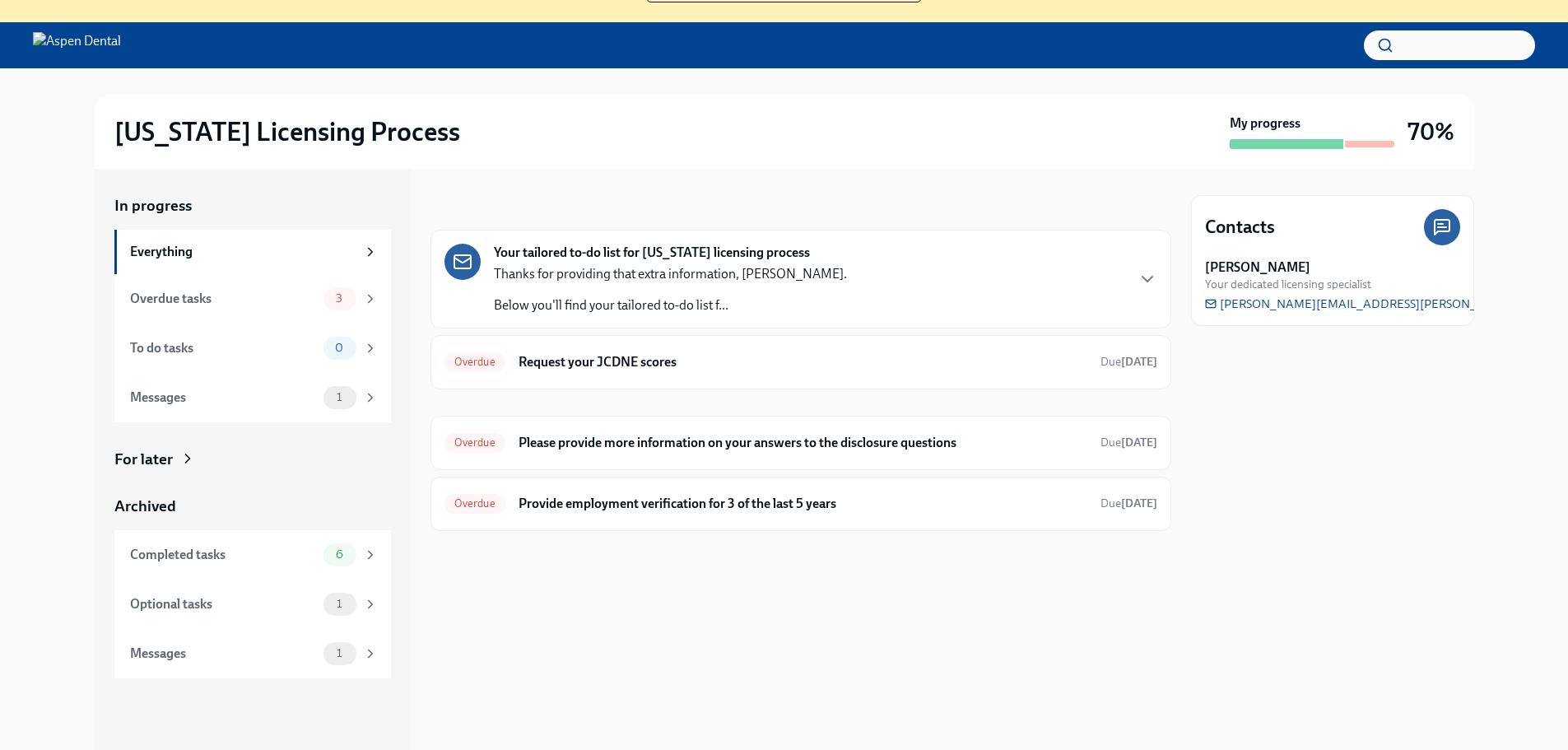
scroll to position [169, 0]
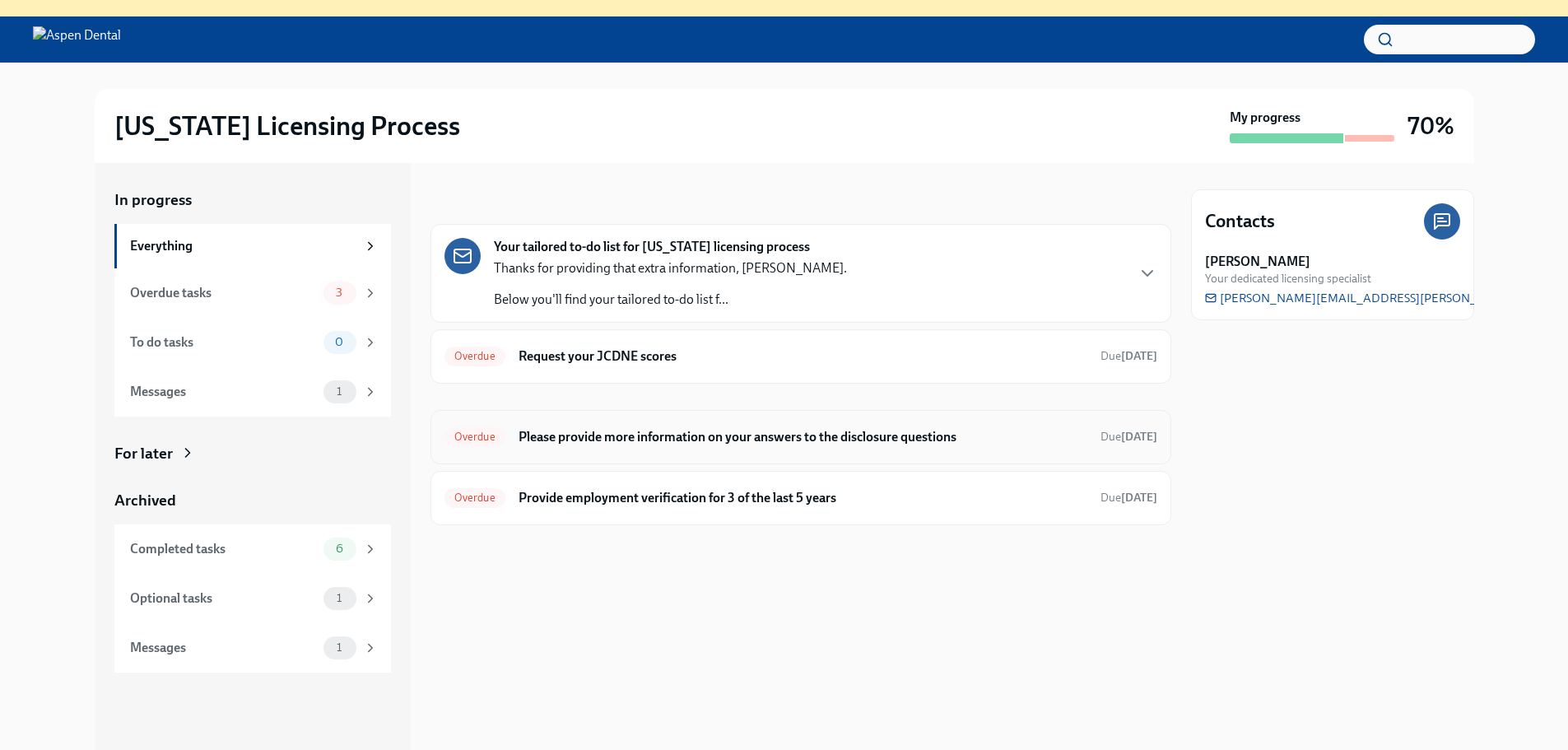
click at [620, 444] on h6 "Please provide more information on your answers to the disclosure questions" at bounding box center [803, 437] width 568 height 18
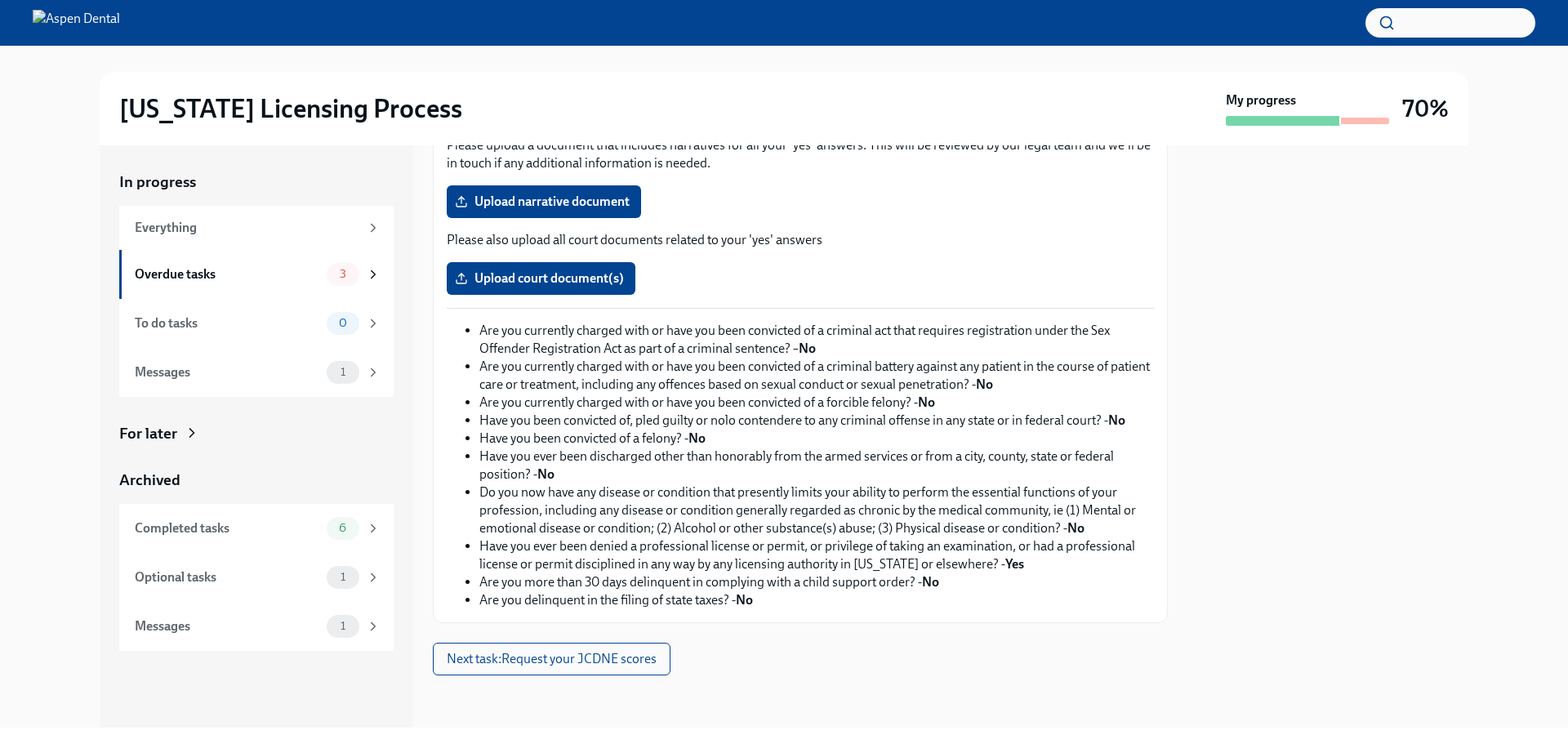
scroll to position [192, 0]
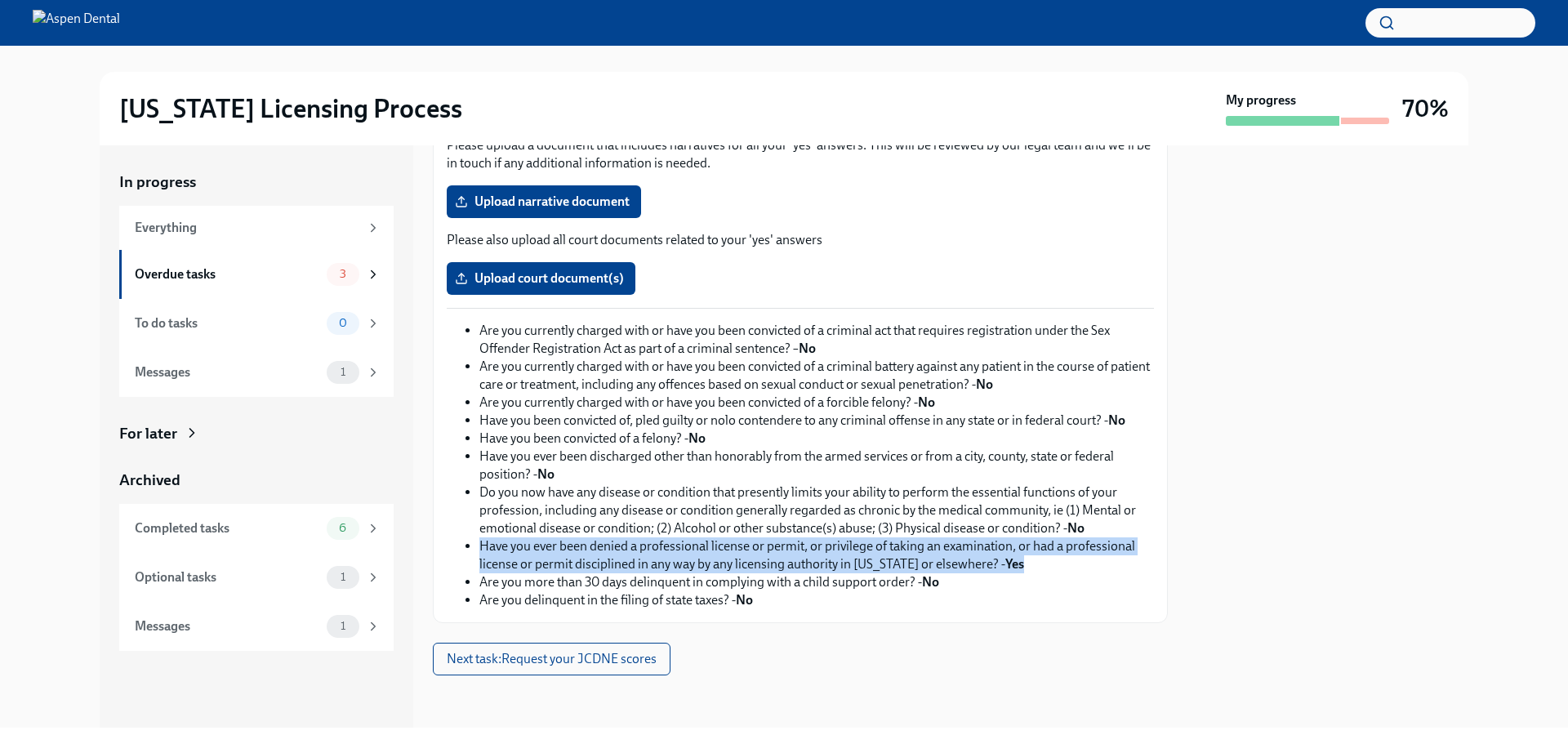
drag, startPoint x: 475, startPoint y: 543, endPoint x: 1081, endPoint y: 560, distance: 606.2
click at [1081, 560] on ul "Are you currently charged with or have you been convicted of a criminal act tha…" at bounding box center [800, 465] width 707 height 287
copy li "Have you ever been denied a professional license or permit, or privilege of tak…"
click at [183, 274] on div "Overdue tasks" at bounding box center [227, 275] width 185 height 18
